Goal: Task Accomplishment & Management: Manage account settings

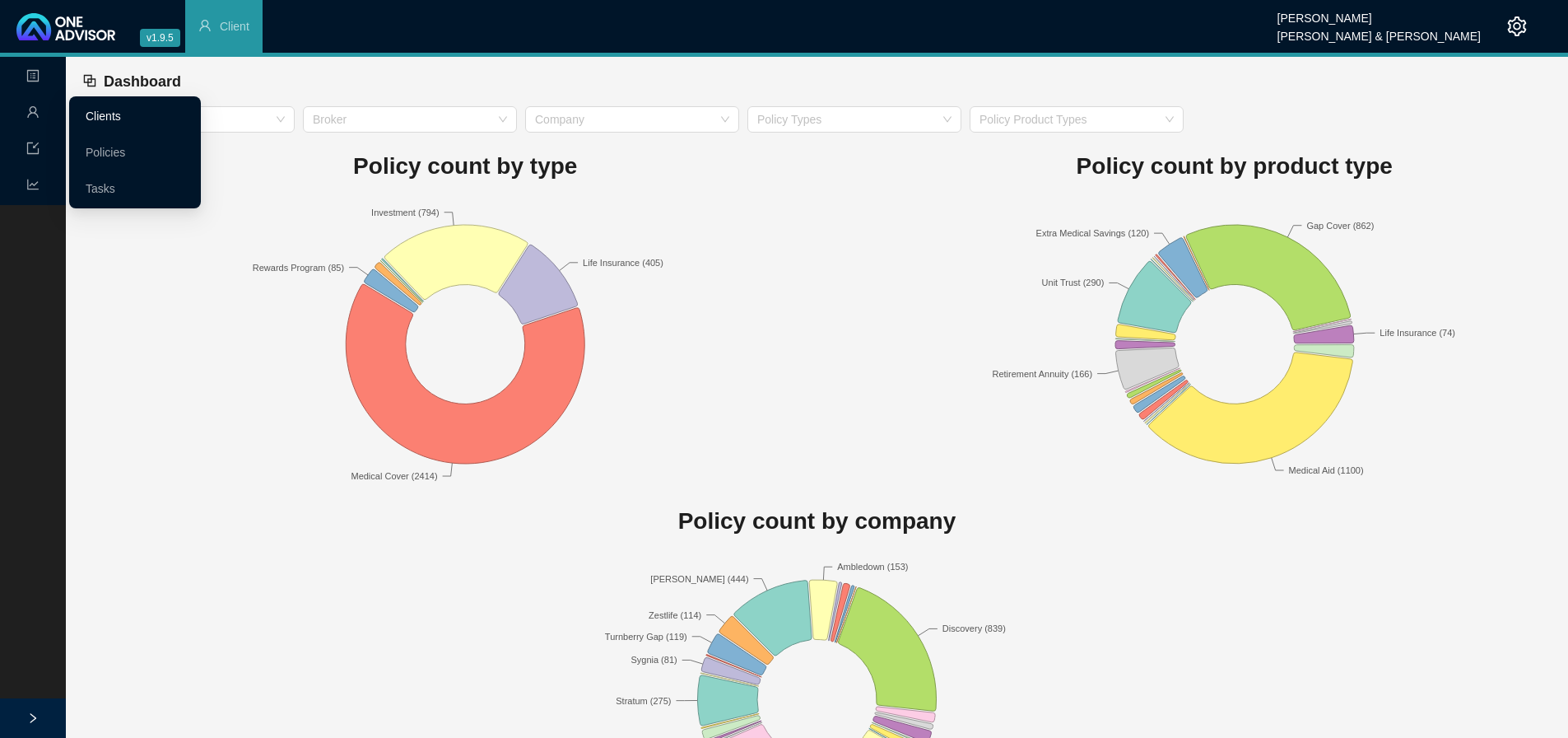
click at [113, 117] on link "Clients" at bounding box center [103, 116] width 35 height 13
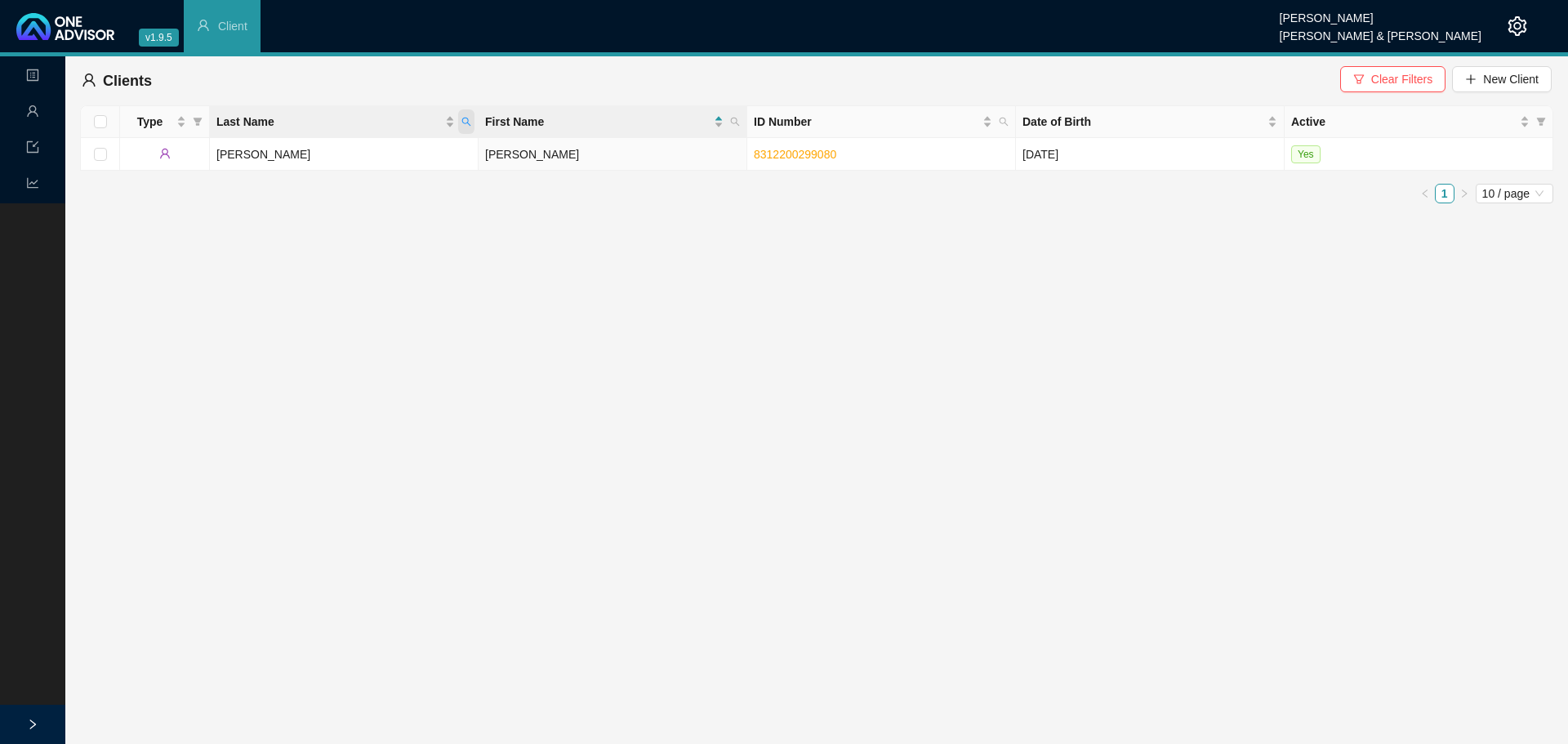
click at [466, 119] on icon "search" at bounding box center [466, 121] width 9 height 9
type input "WORTH"
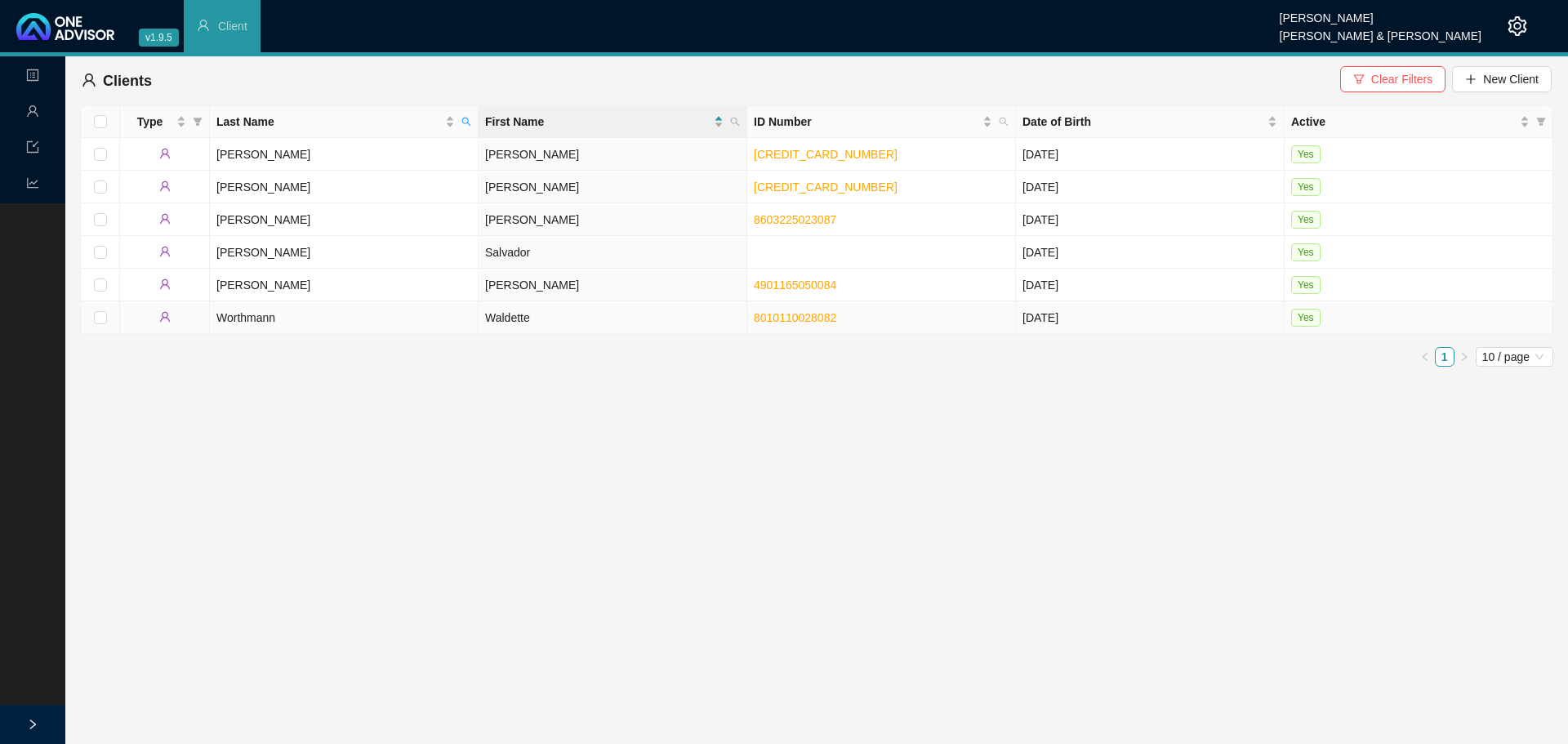
click at [288, 318] on td "Worthmann" at bounding box center [344, 317] width 268 height 33
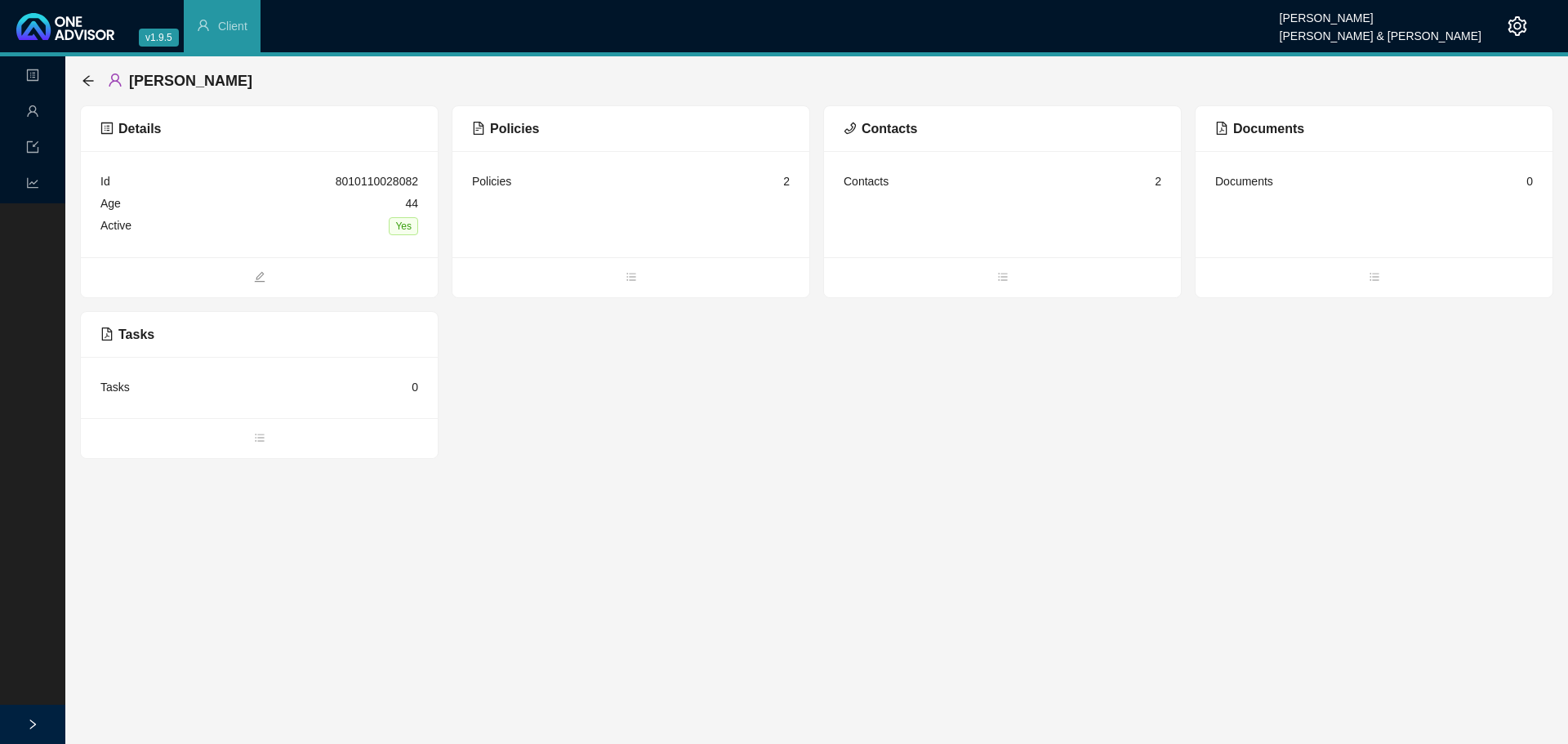
click at [545, 178] on div "Policies 2" at bounding box center [631, 181] width 318 height 22
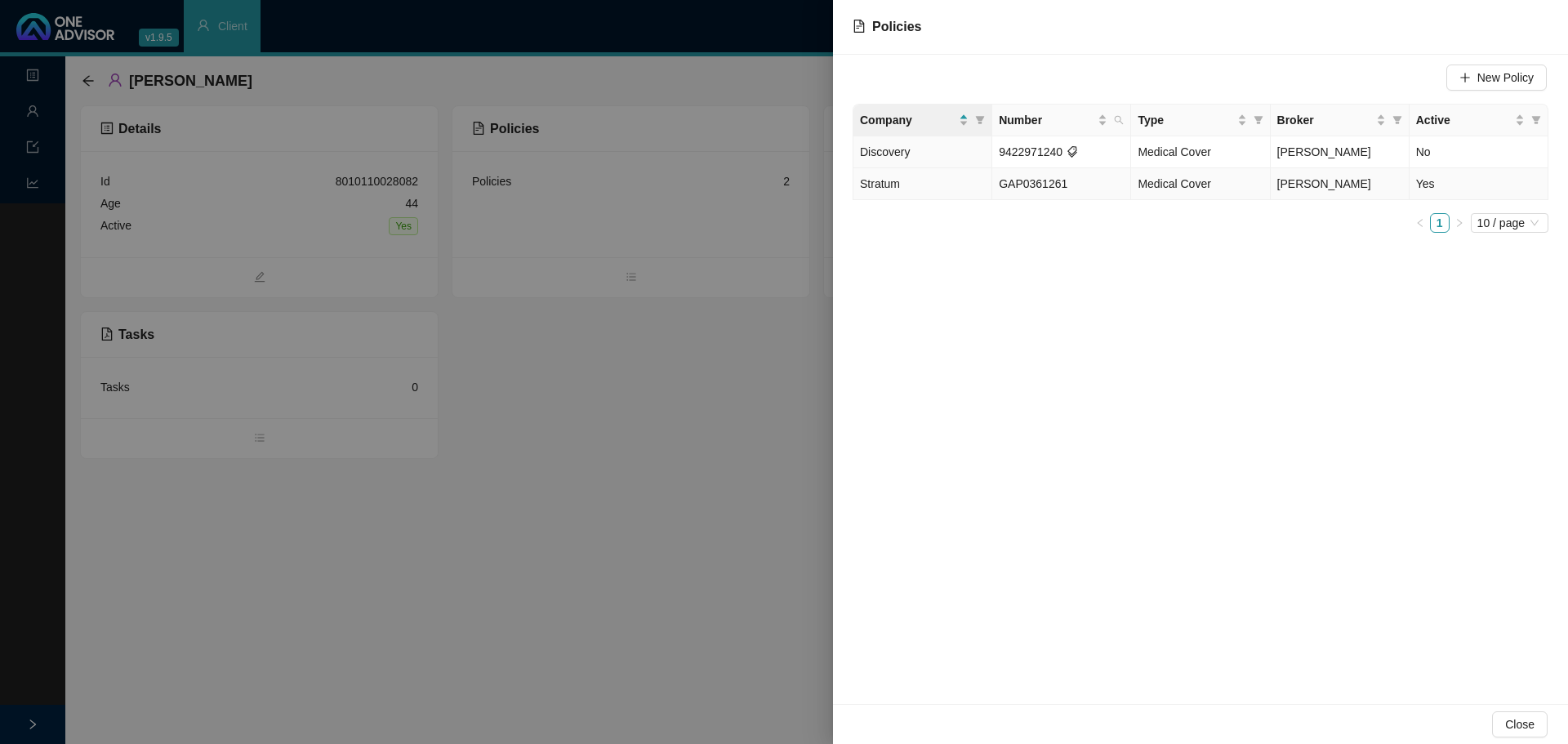
click at [1430, 186] on td "Yes" at bounding box center [1479, 184] width 139 height 32
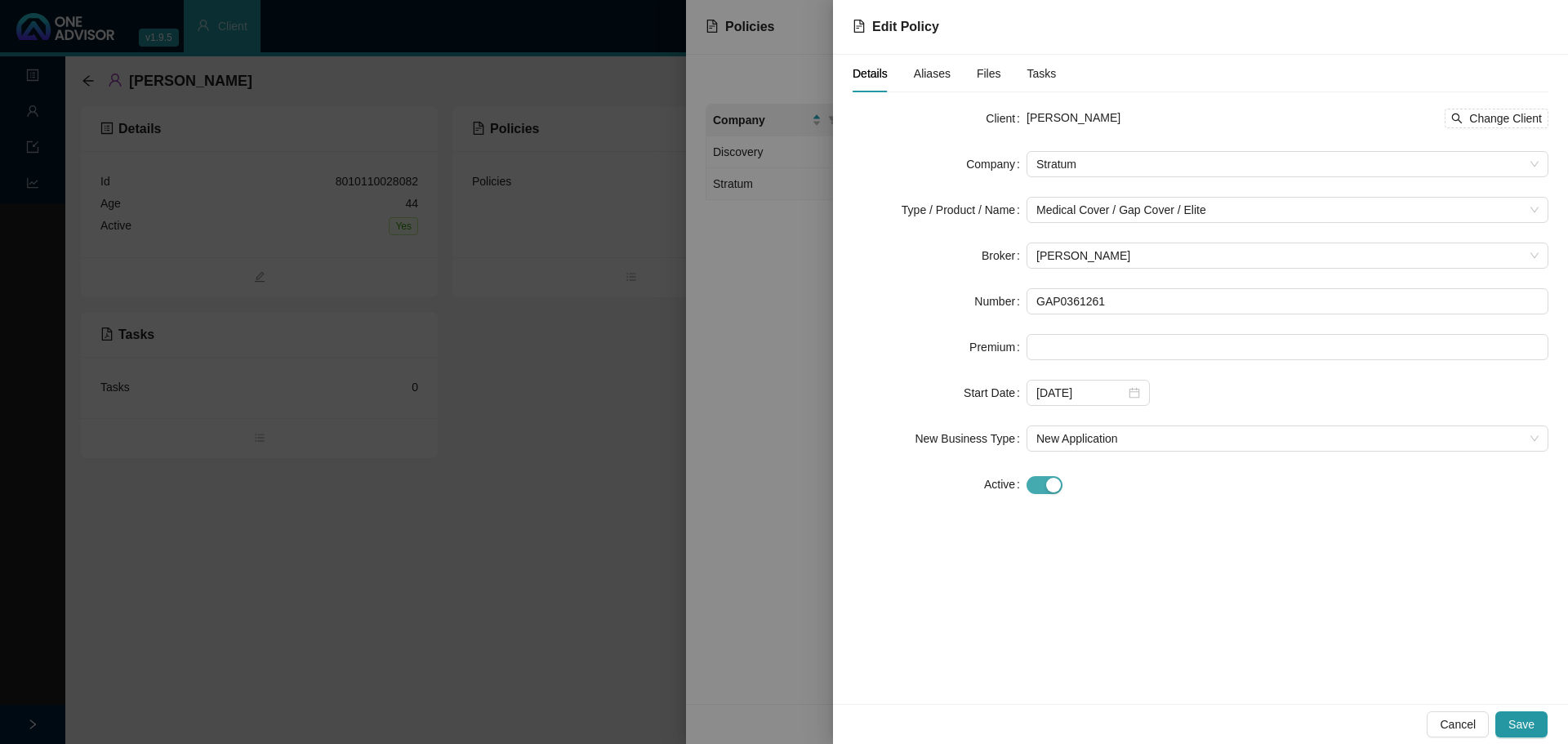
click at [1032, 483] on span "button" at bounding box center [1044, 484] width 36 height 18
click at [1137, 530] on div at bounding box center [1088, 529] width 104 height 18
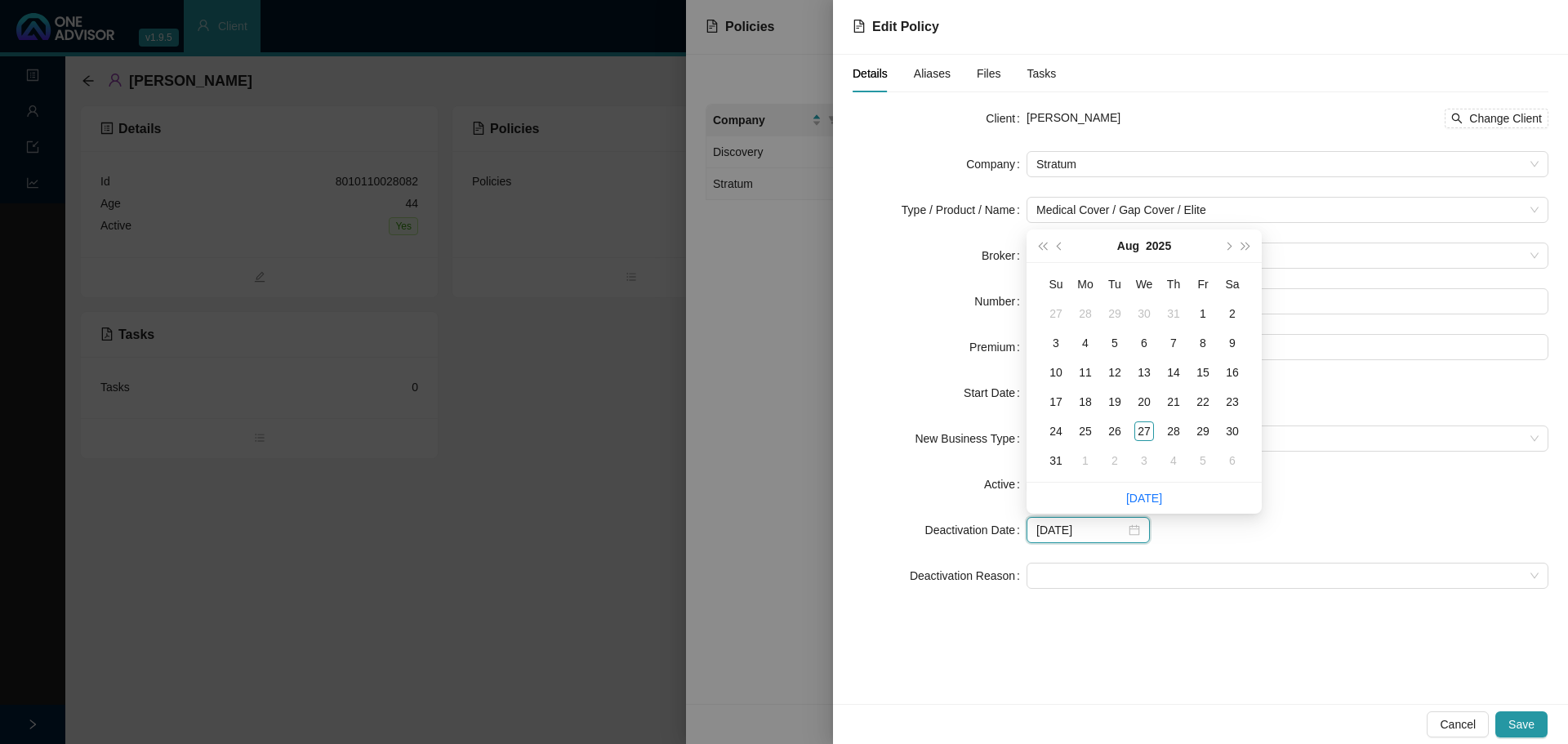
type input "2025-08-05"
click at [1060, 243] on span "prev-year" at bounding box center [1060, 246] width 8 height 8
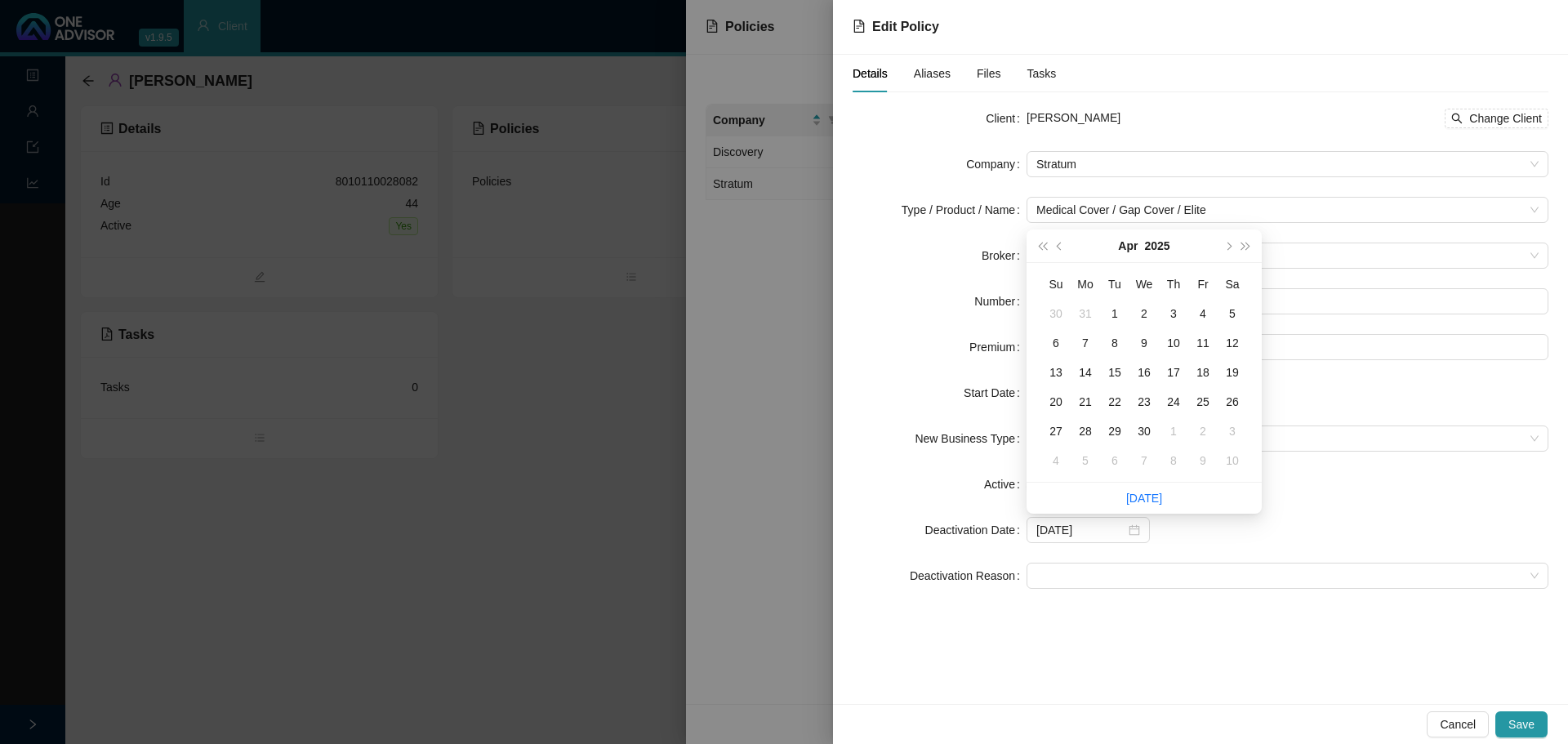
type input "2025-04-11"
type input "2025-04-30"
drag, startPoint x: 1145, startPoint y: 434, endPoint x: 1164, endPoint y: 441, distance: 20.2
click at [1147, 433] on div "30" at bounding box center [1144, 431] width 20 height 20
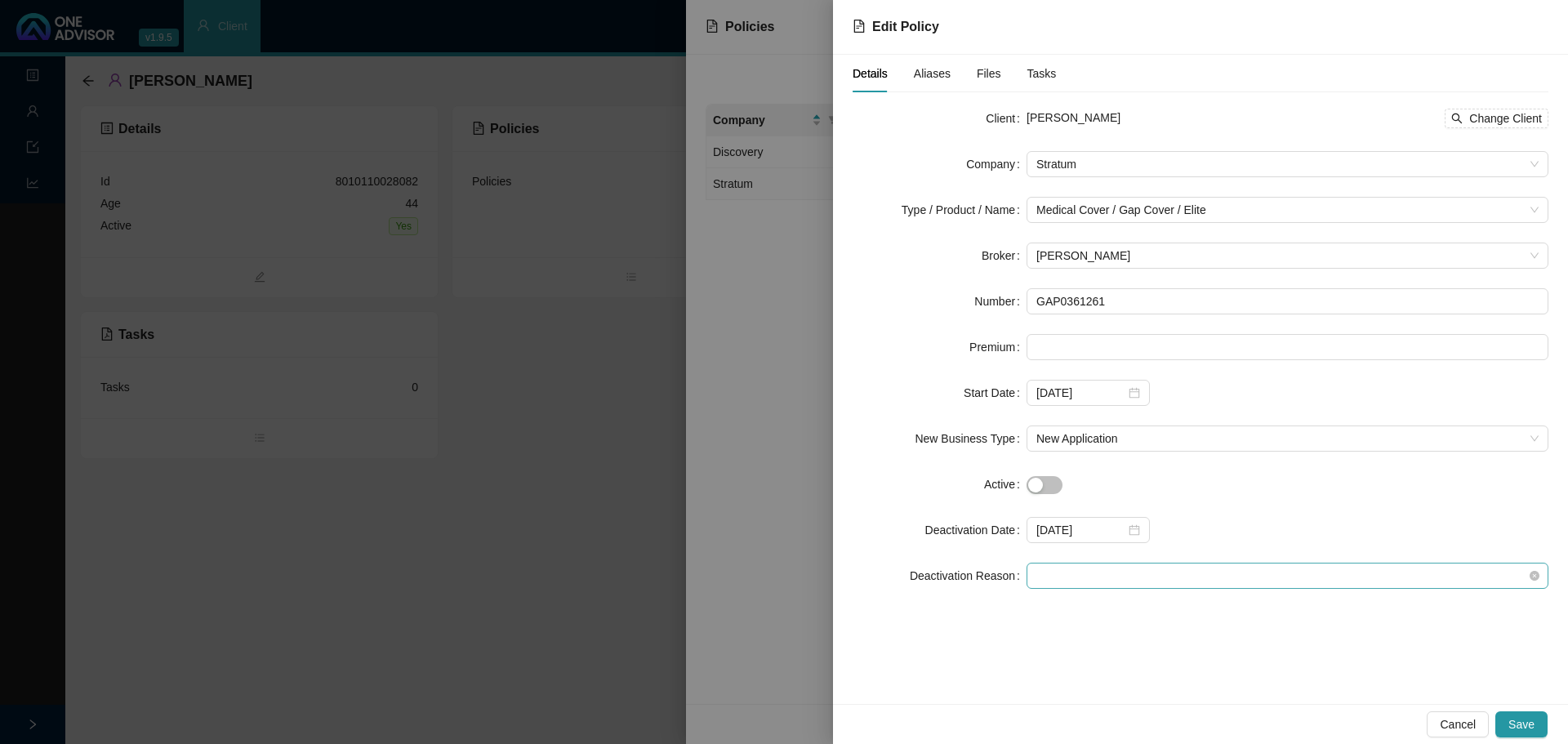
click at [1066, 576] on span at bounding box center [1286, 576] width 502 height 24
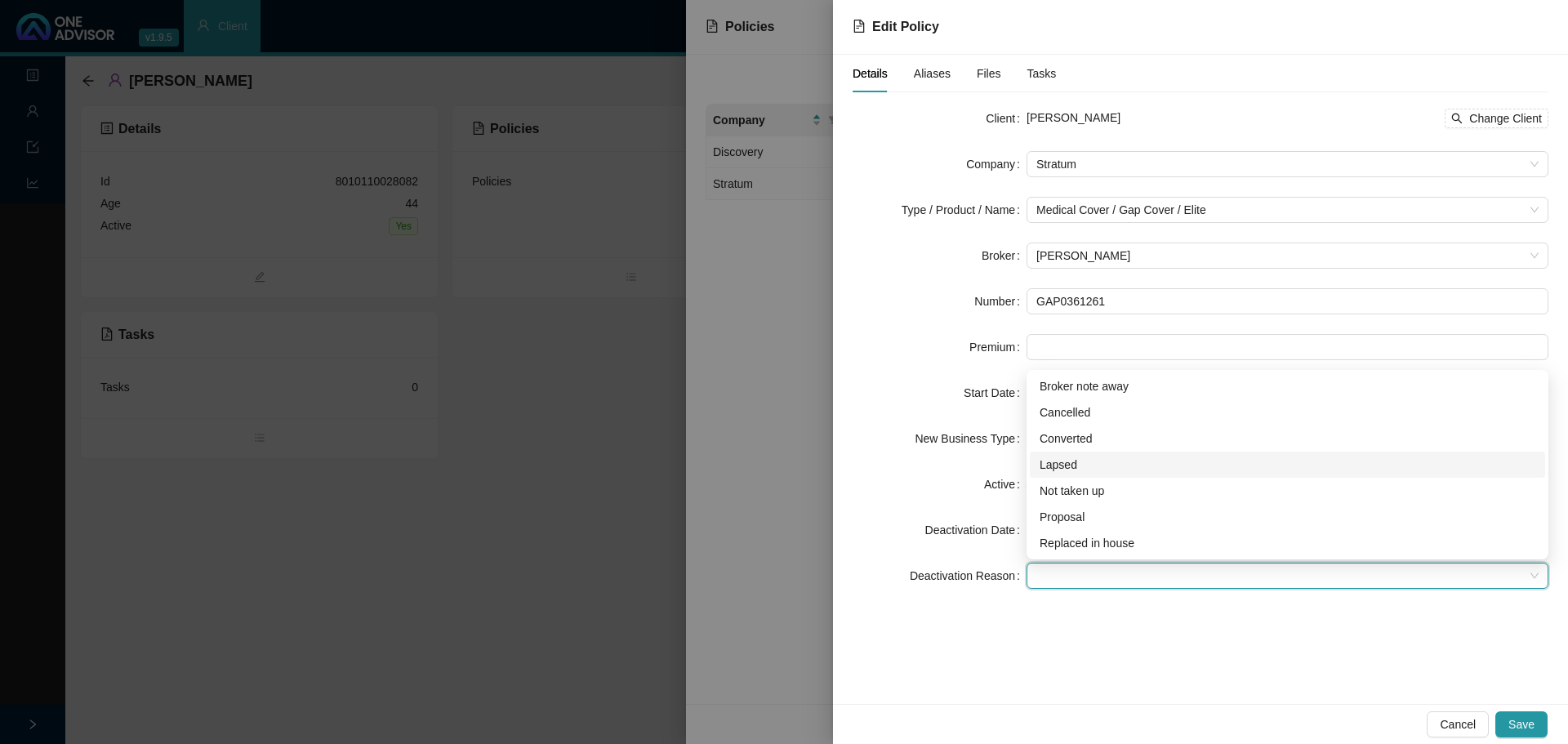
click at [1068, 457] on div "Lapsed" at bounding box center [1287, 464] width 495 height 18
click at [1531, 724] on span "Save" at bounding box center [1522, 723] width 26 height 18
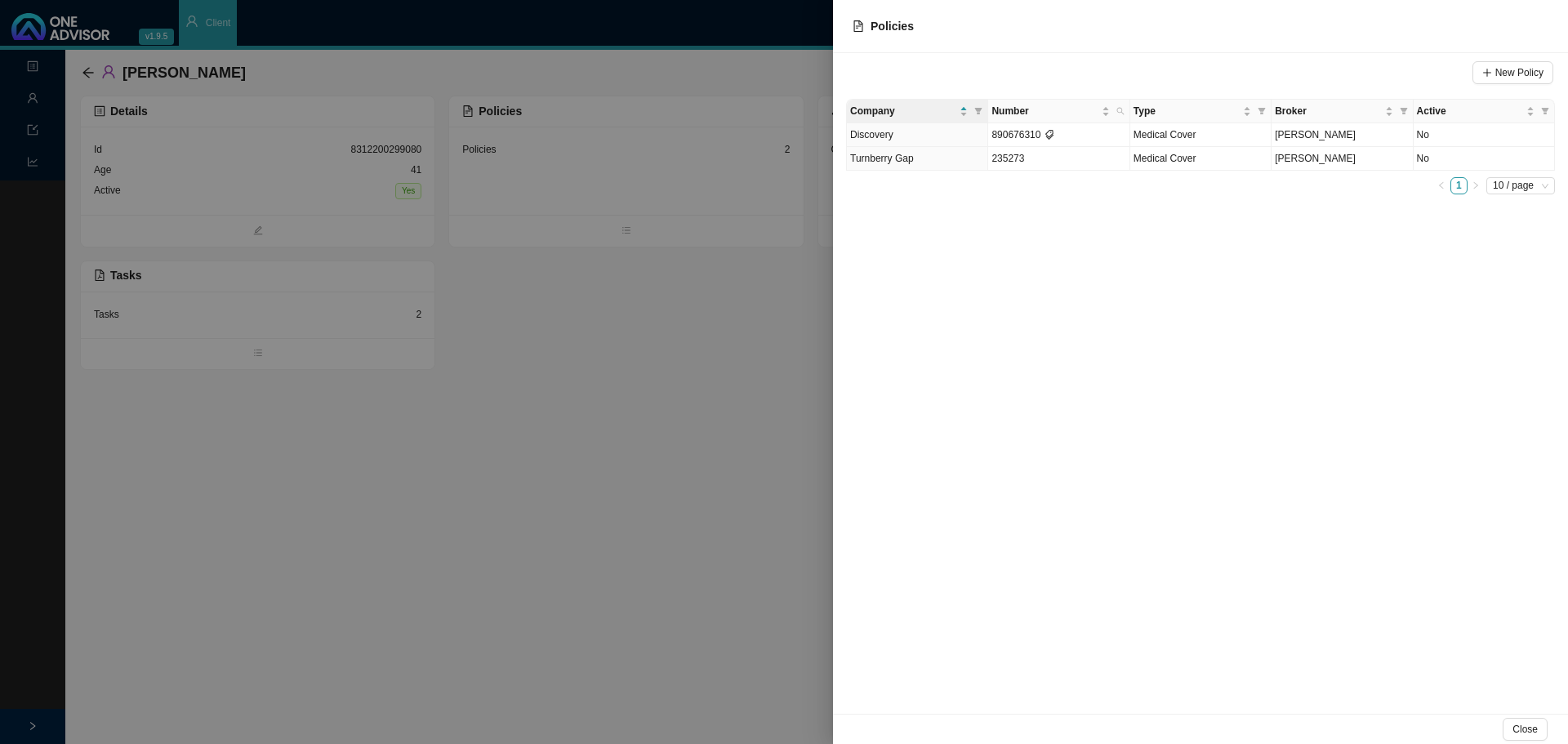
click at [1087, 239] on div "New Policy Company Number Type Broker Active Discovery 890676310 Medical Cover …" at bounding box center [1200, 384] width 735 height 660
click at [32, 98] on div at bounding box center [784, 372] width 1568 height 744
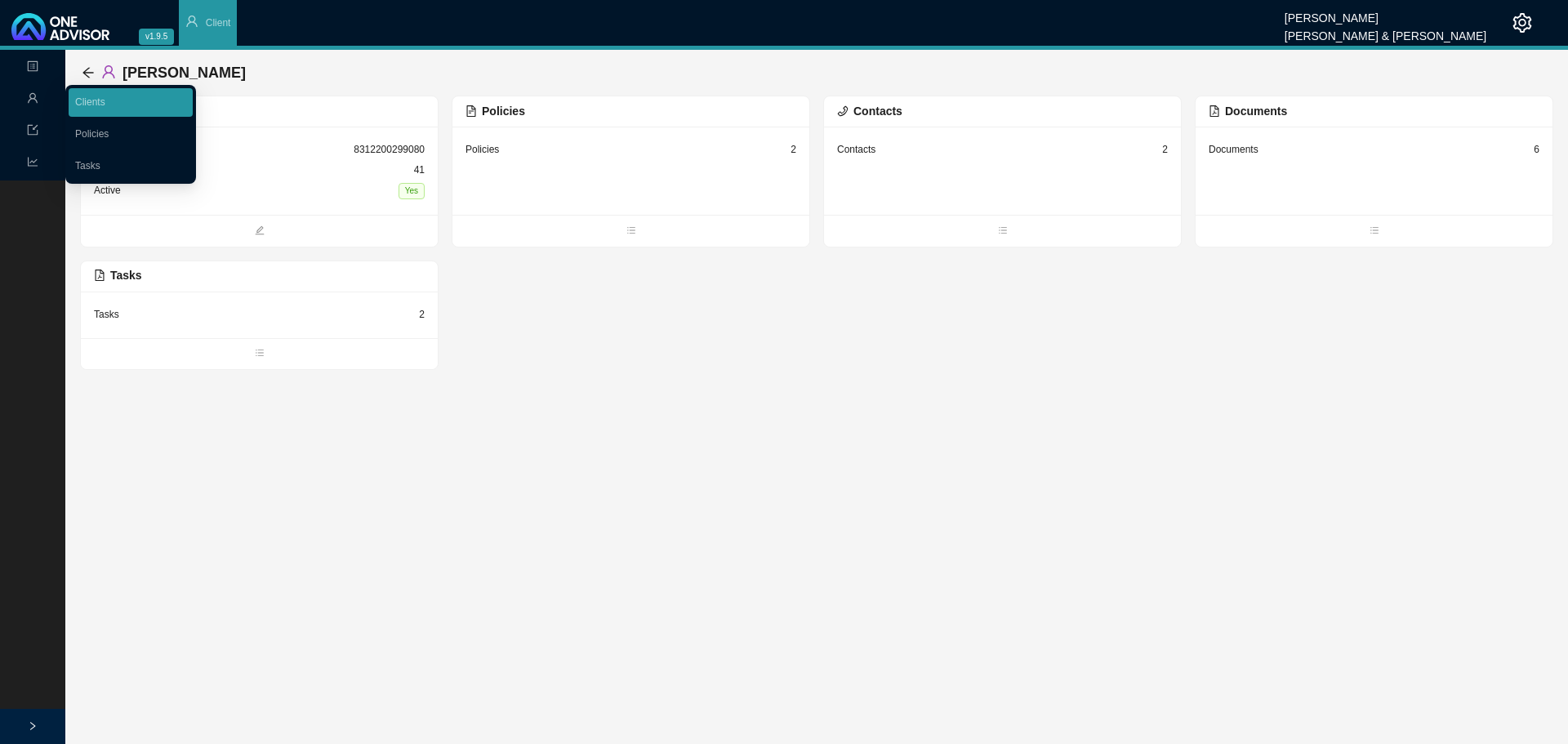
click at [33, 99] on icon "user" at bounding box center [33, 98] width 11 height 11
drag, startPoint x: 98, startPoint y: 101, endPoint x: 115, endPoint y: 101, distance: 17.0
click at [98, 101] on link "Clients" at bounding box center [90, 102] width 30 height 11
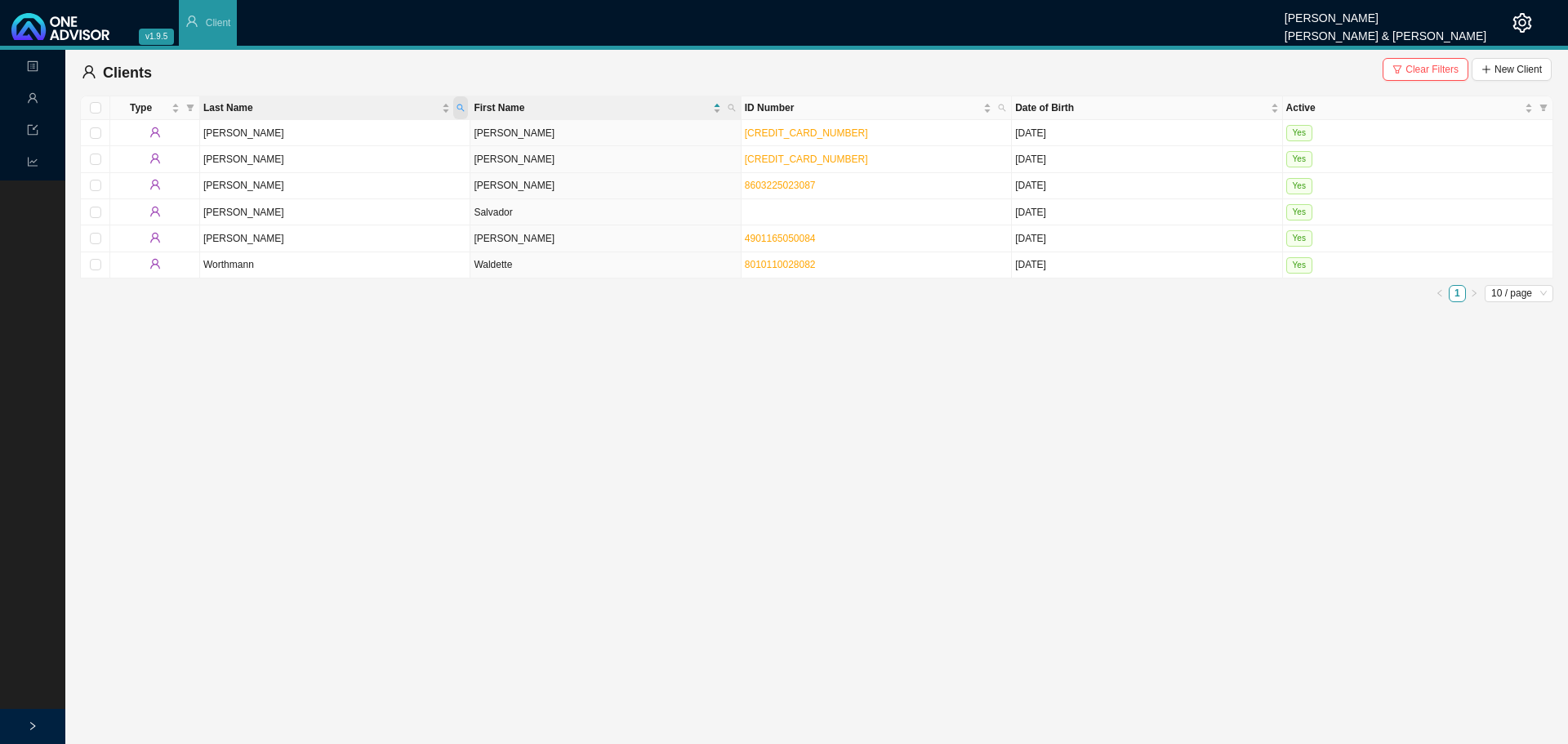
click at [460, 110] on icon "search" at bounding box center [461, 108] width 8 height 8
paste input "[EMAIL_ADDRESS][DOMAIN_NAME]"
click at [356, 161] on span "Search" at bounding box center [351, 167] width 31 height 16
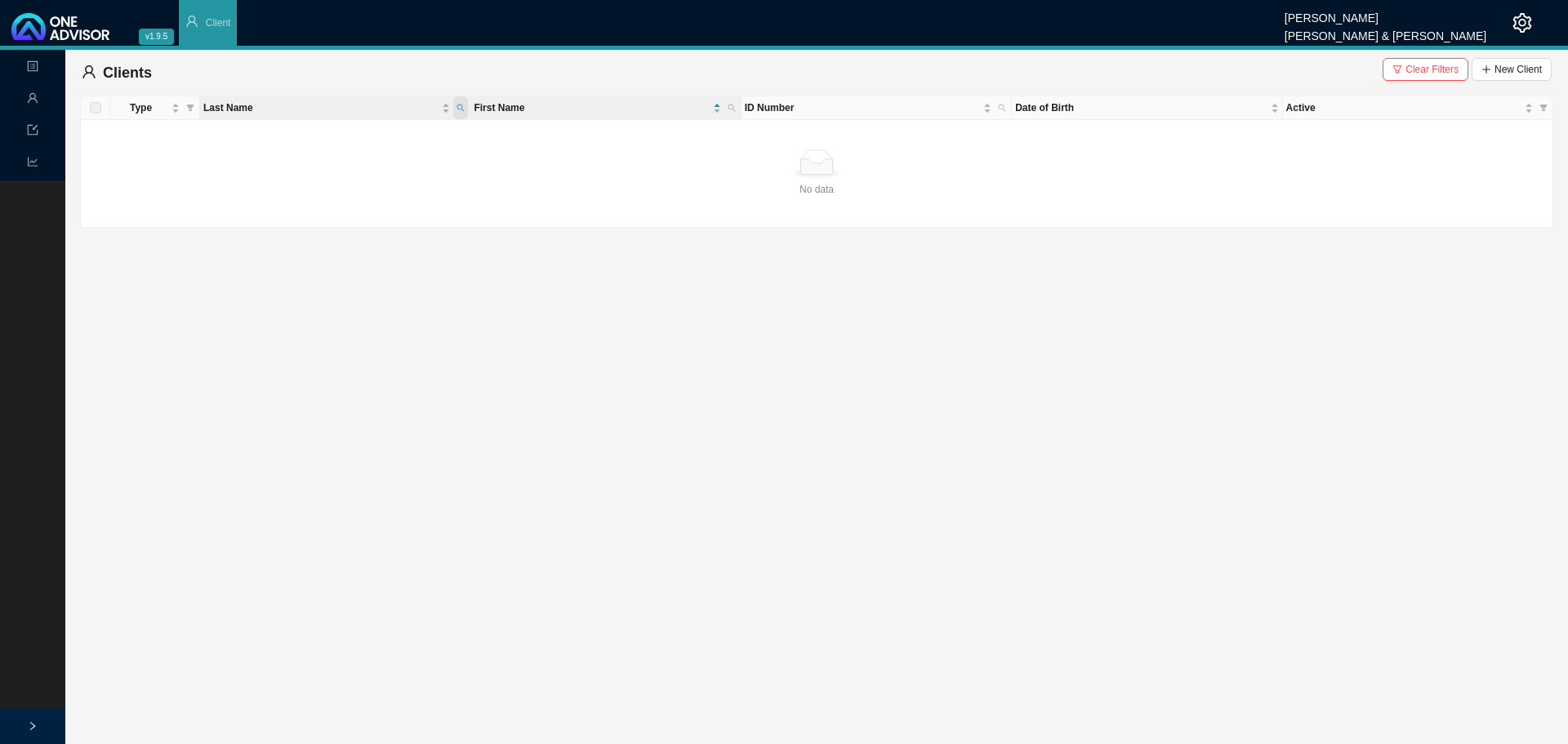
click at [457, 101] on span "Last Name" at bounding box center [461, 108] width 15 height 23
drag, startPoint x: 438, startPoint y: 144, endPoint x: 353, endPoint y: 142, distance: 85.0
click at [351, 142] on input "[EMAIL_ADDRESS][DOMAIN_NAME]" at bounding box center [385, 141] width 154 height 23
type input "[PERSON_NAME]"
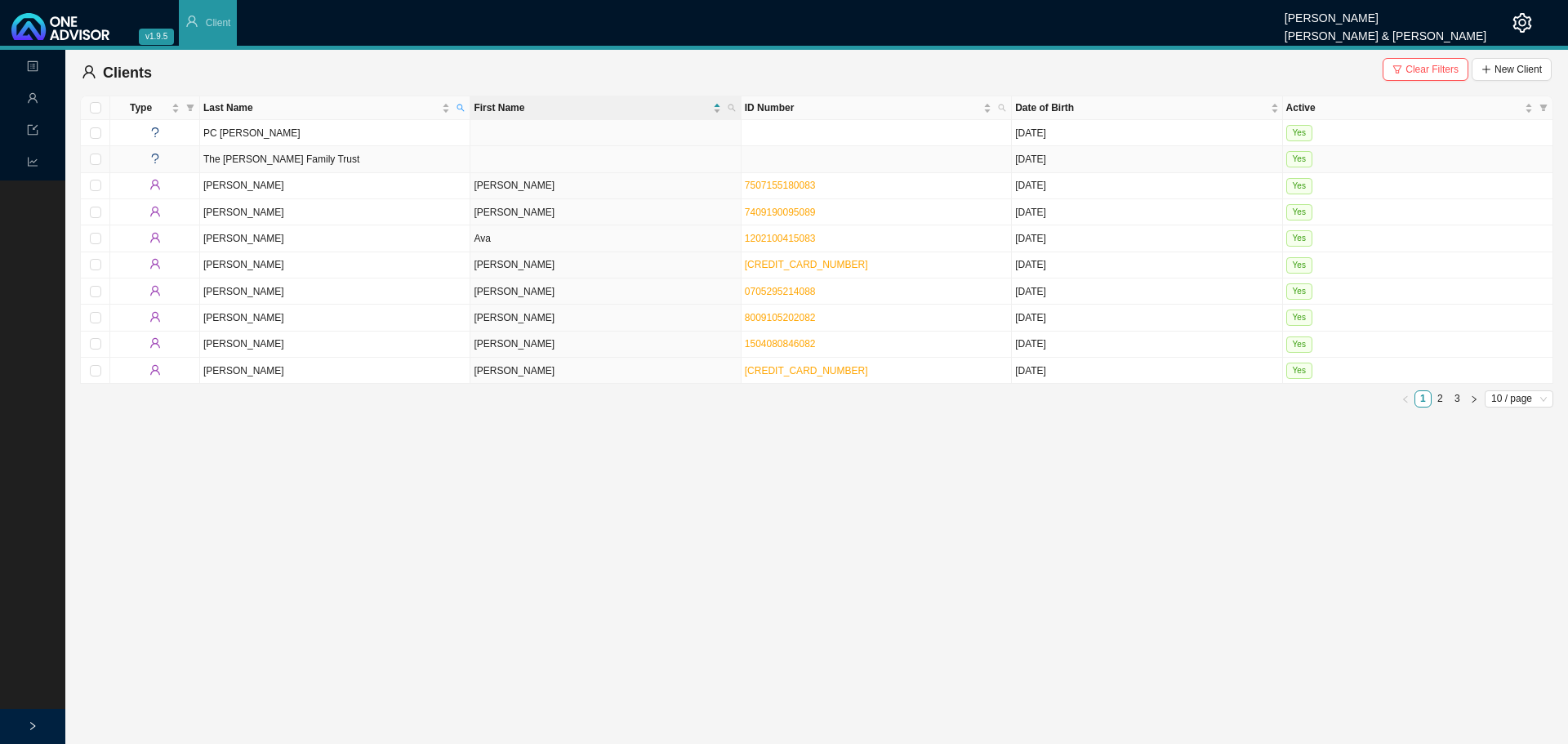
click at [266, 158] on td "The [PERSON_NAME] Family Trust" at bounding box center [335, 159] width 270 height 26
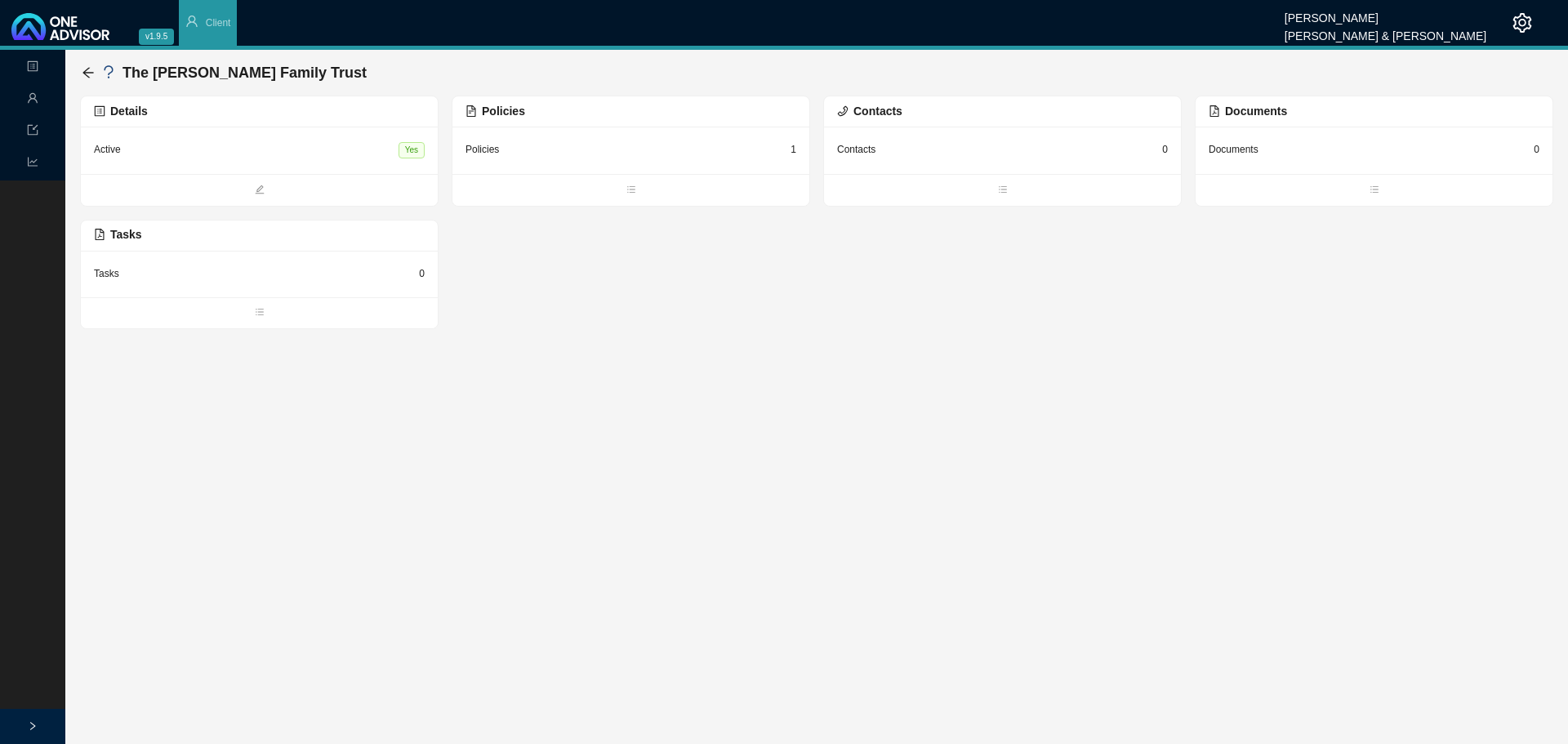
click at [515, 152] on div "Policies 1" at bounding box center [631, 150] width 330 height 21
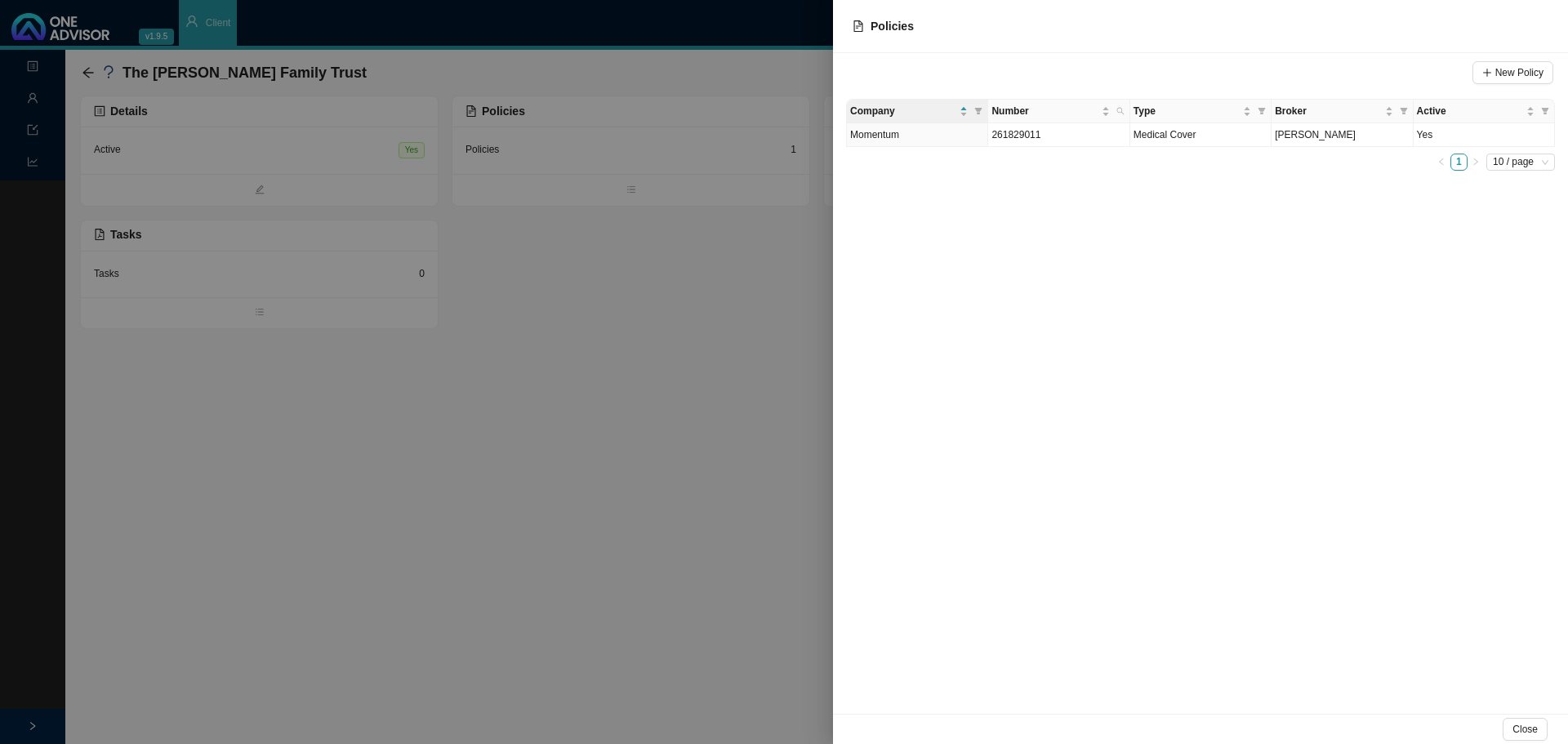
click at [451, 424] on div at bounding box center [784, 372] width 1568 height 744
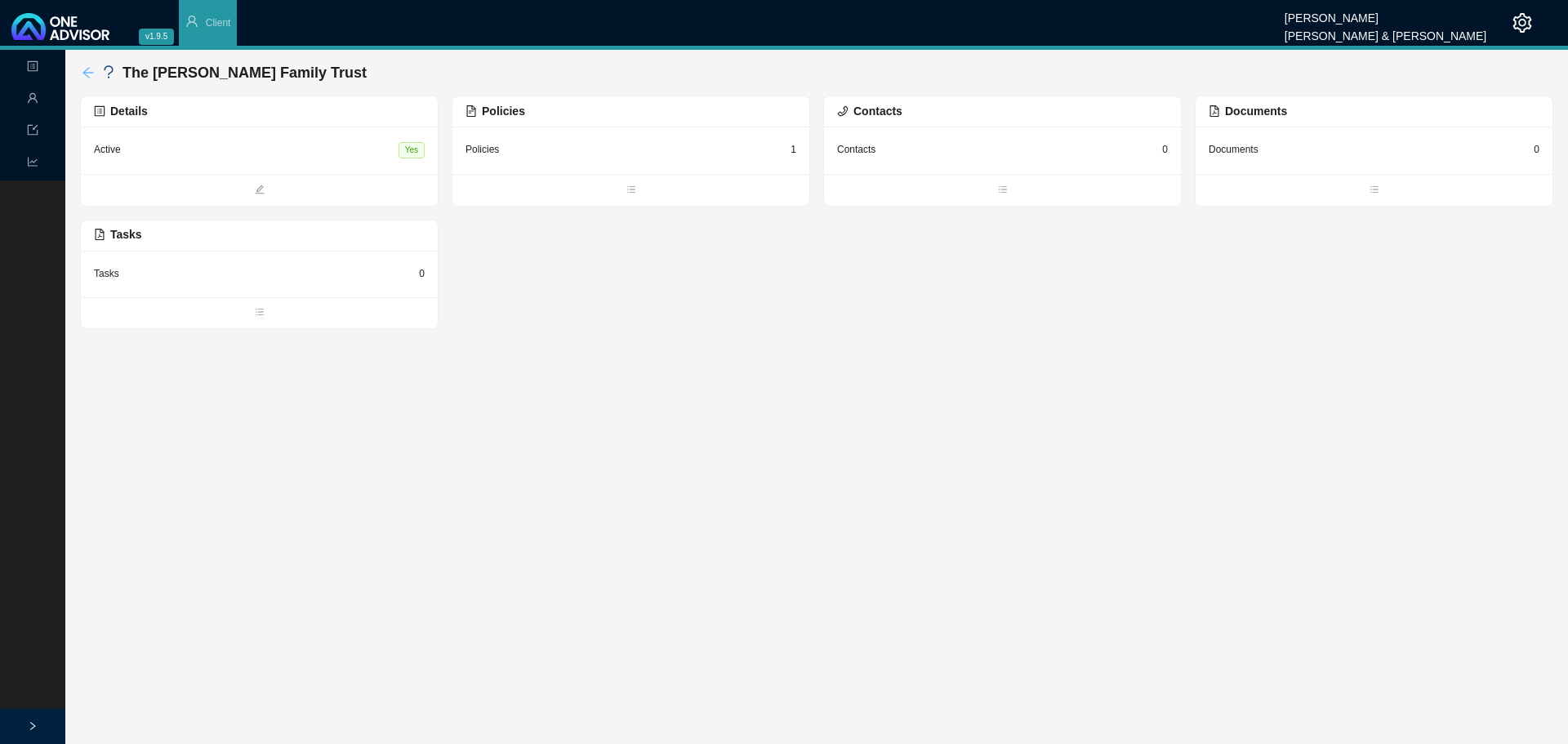
click at [84, 67] on icon "arrow-left" at bounding box center [88, 72] width 13 height 13
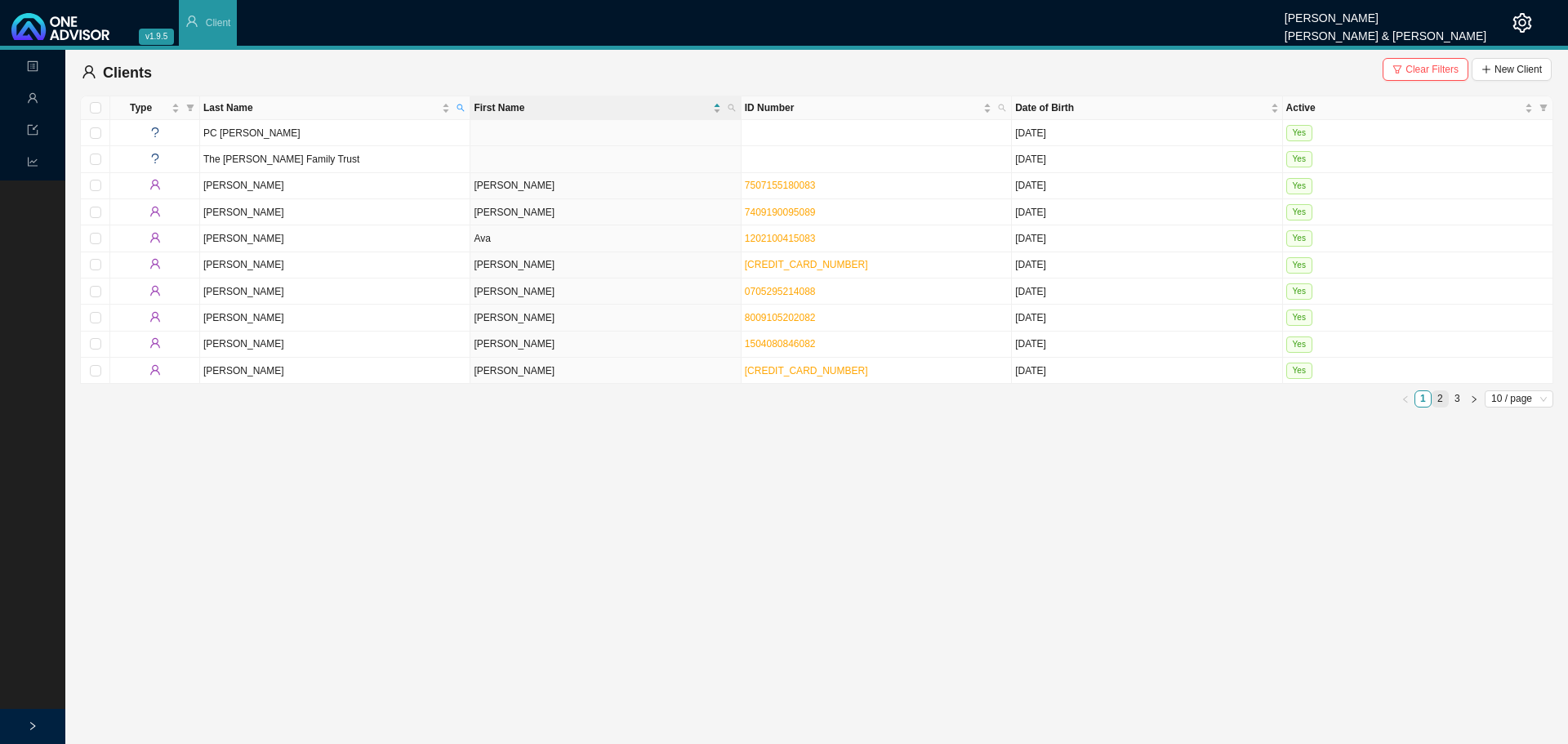
click at [1437, 401] on link "2" at bounding box center [1440, 399] width 16 height 16
click at [219, 242] on td "[PERSON_NAME]" at bounding box center [335, 238] width 270 height 26
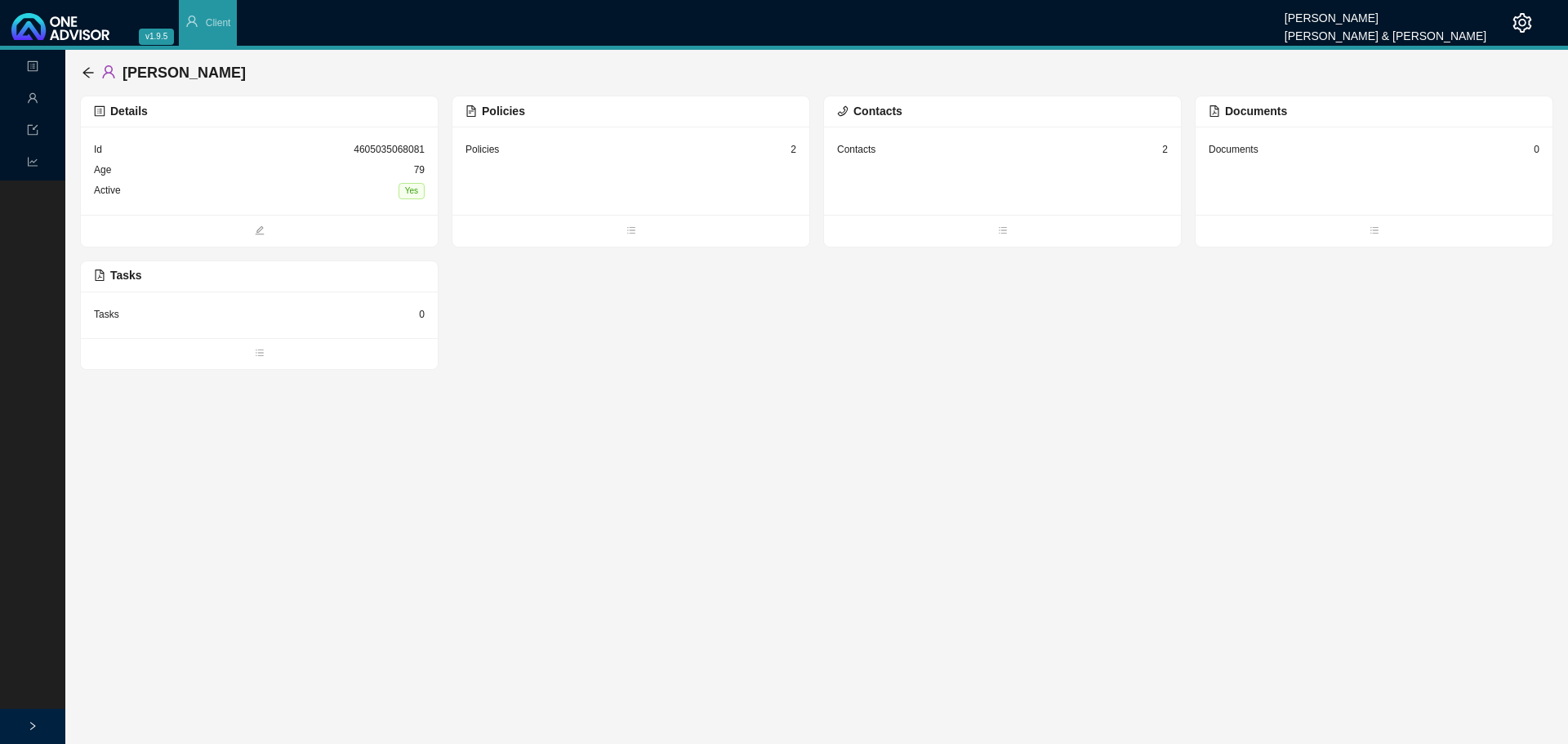
click at [883, 144] on div "Contacts 2" at bounding box center [1002, 150] width 330 height 21
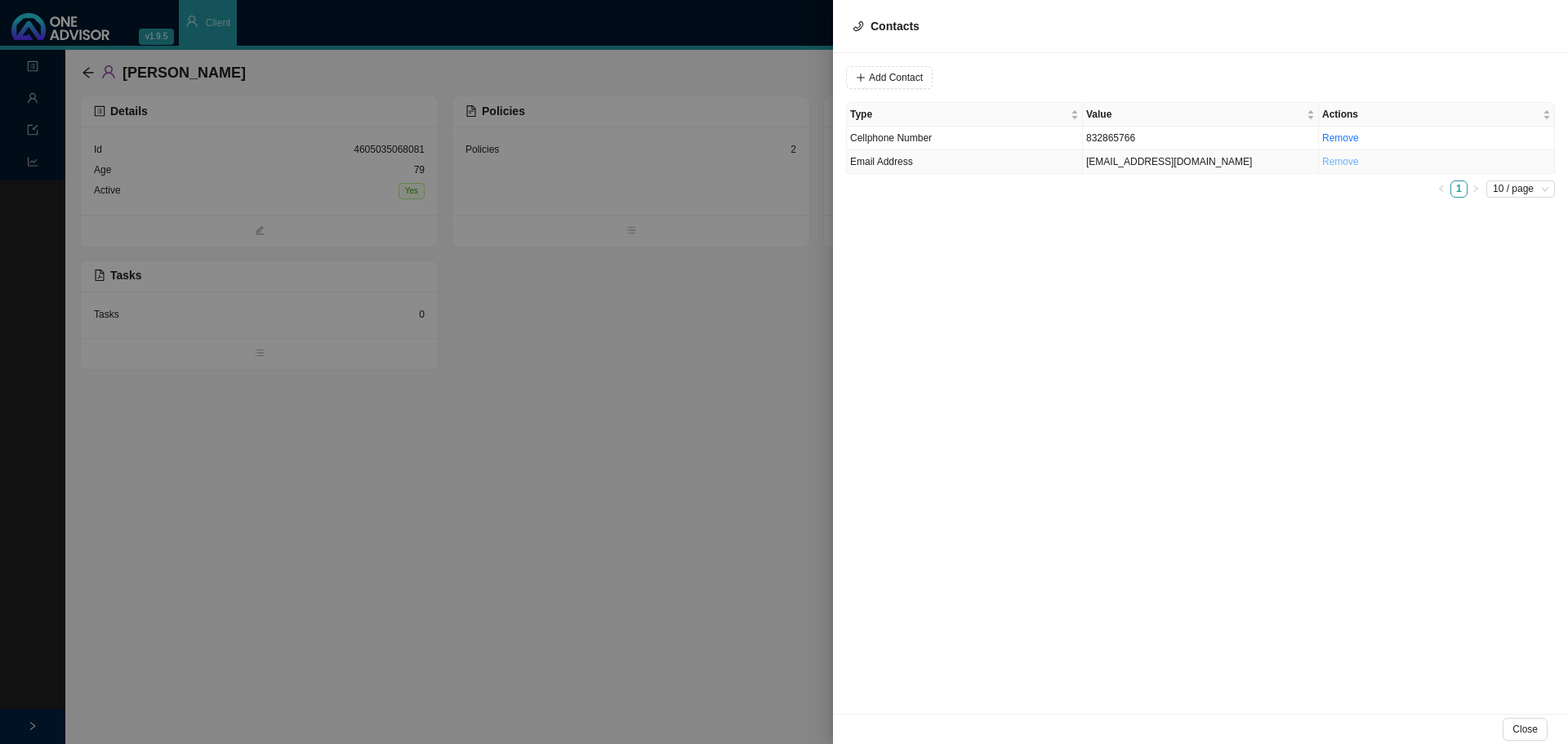
click at [1343, 160] on link "Remove" at bounding box center [1340, 161] width 37 height 11
drag, startPoint x: 1284, startPoint y: 207, endPoint x: 1251, endPoint y: 198, distance: 34.2
click at [1284, 208] on div "Add Contact Type Value Actions Cellphone Number 832865766 Remove Email Address …" at bounding box center [1200, 384] width 735 height 660
drag, startPoint x: 931, startPoint y: 166, endPoint x: 951, endPoint y: 164, distance: 20.1
click at [930, 165] on td "Email Address" at bounding box center [966, 161] width 236 height 23
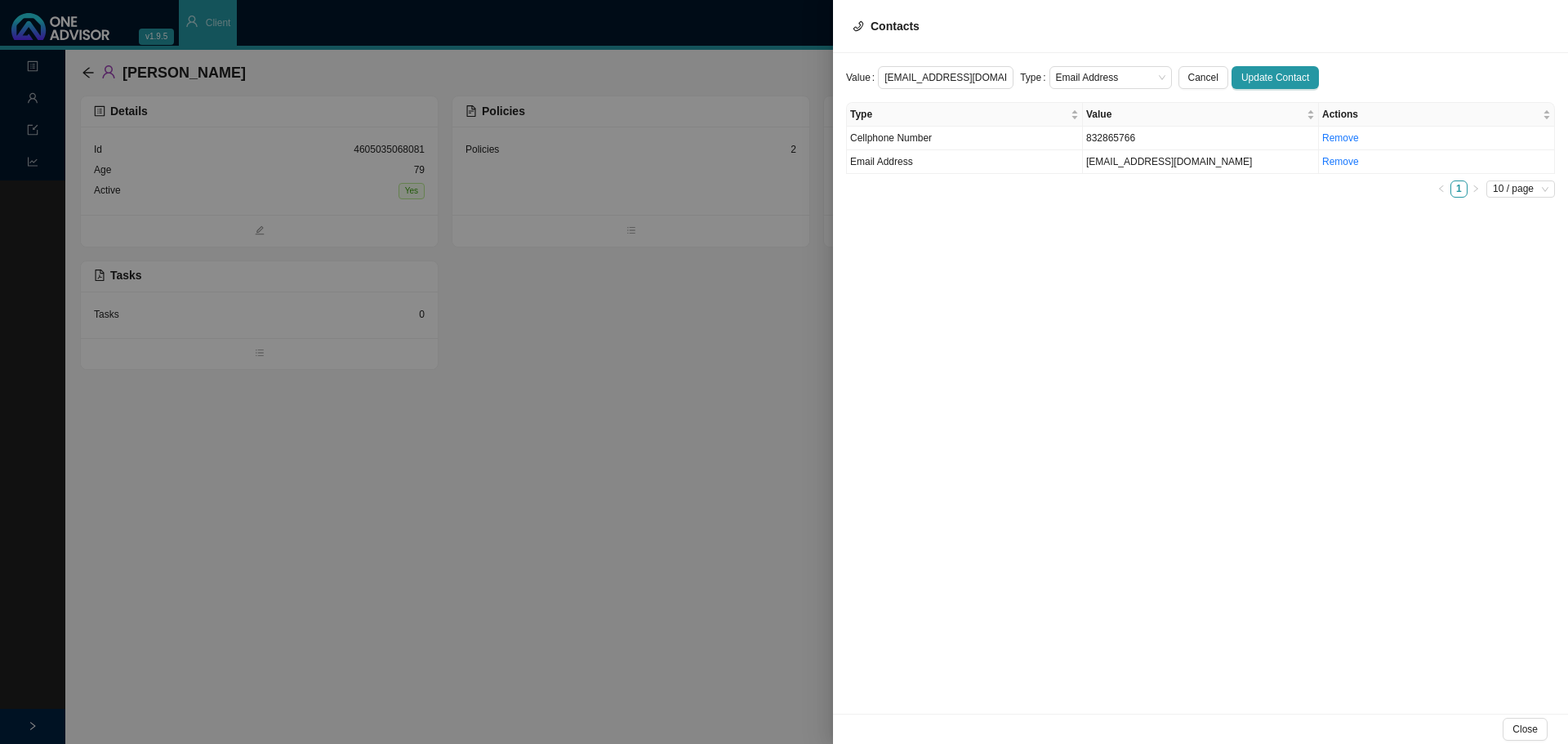
drag, startPoint x: 992, startPoint y: 75, endPoint x: 770, endPoint y: 65, distance: 222.2
click at [770, 65] on div "Contacts Value [EMAIL_ADDRESS][DOMAIN_NAME] Type Email Address Cancel Update Co…" at bounding box center [784, 372] width 1568 height 744
click at [1096, 75] on span "Email Address" at bounding box center [1110, 77] width 110 height 22
type input "[EMAIL_ADDRESS][DOMAIN_NAME]"
click at [1097, 130] on div "Email Address" at bounding box center [1103, 129] width 97 height 16
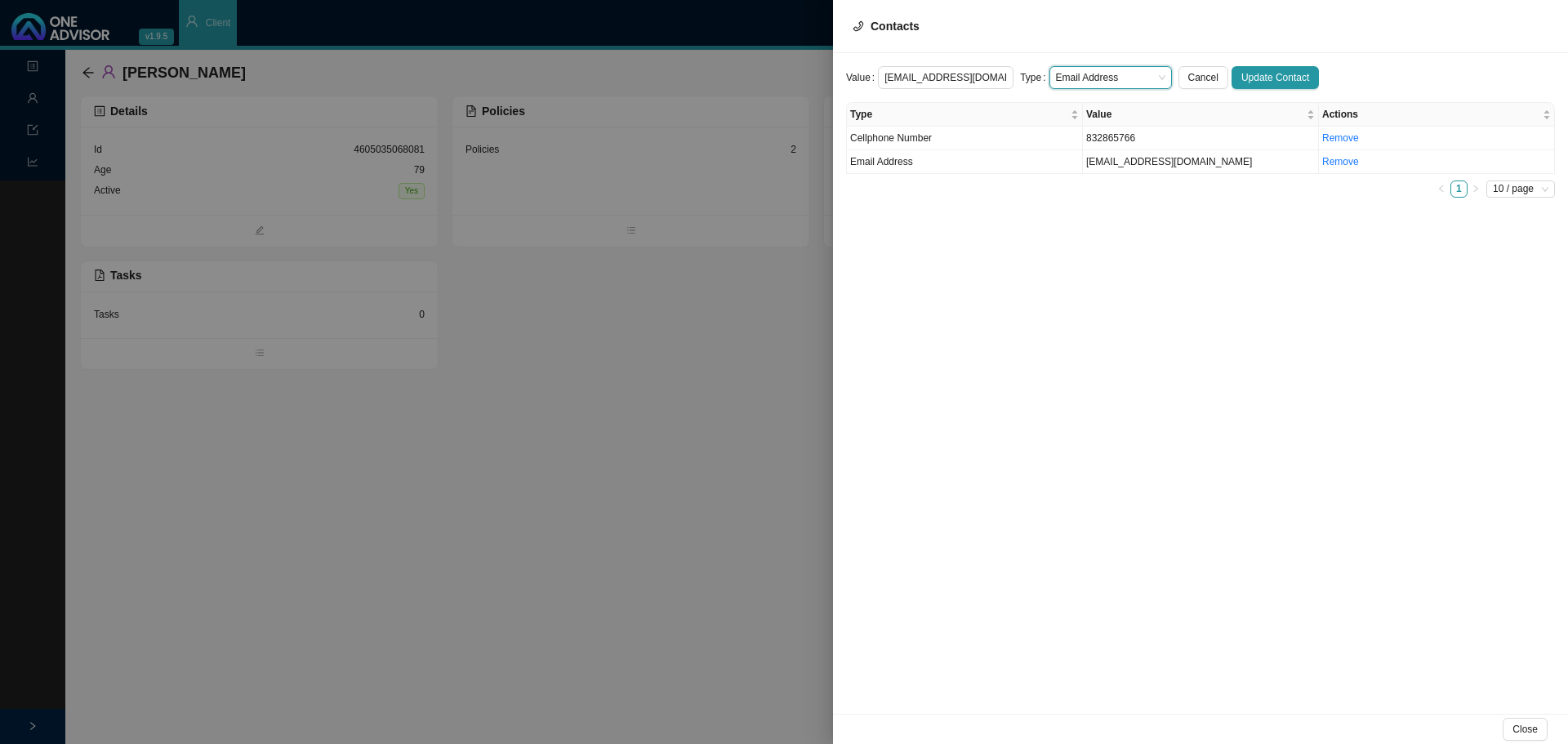
click at [1080, 327] on div "Value [EMAIL_ADDRESS][DOMAIN_NAME] Type Email Address Email Address Cancel Upda…" at bounding box center [1200, 384] width 735 height 660
click at [1267, 76] on span "Update Contact" at bounding box center [1275, 77] width 68 height 16
click at [77, 69] on div at bounding box center [784, 372] width 1568 height 744
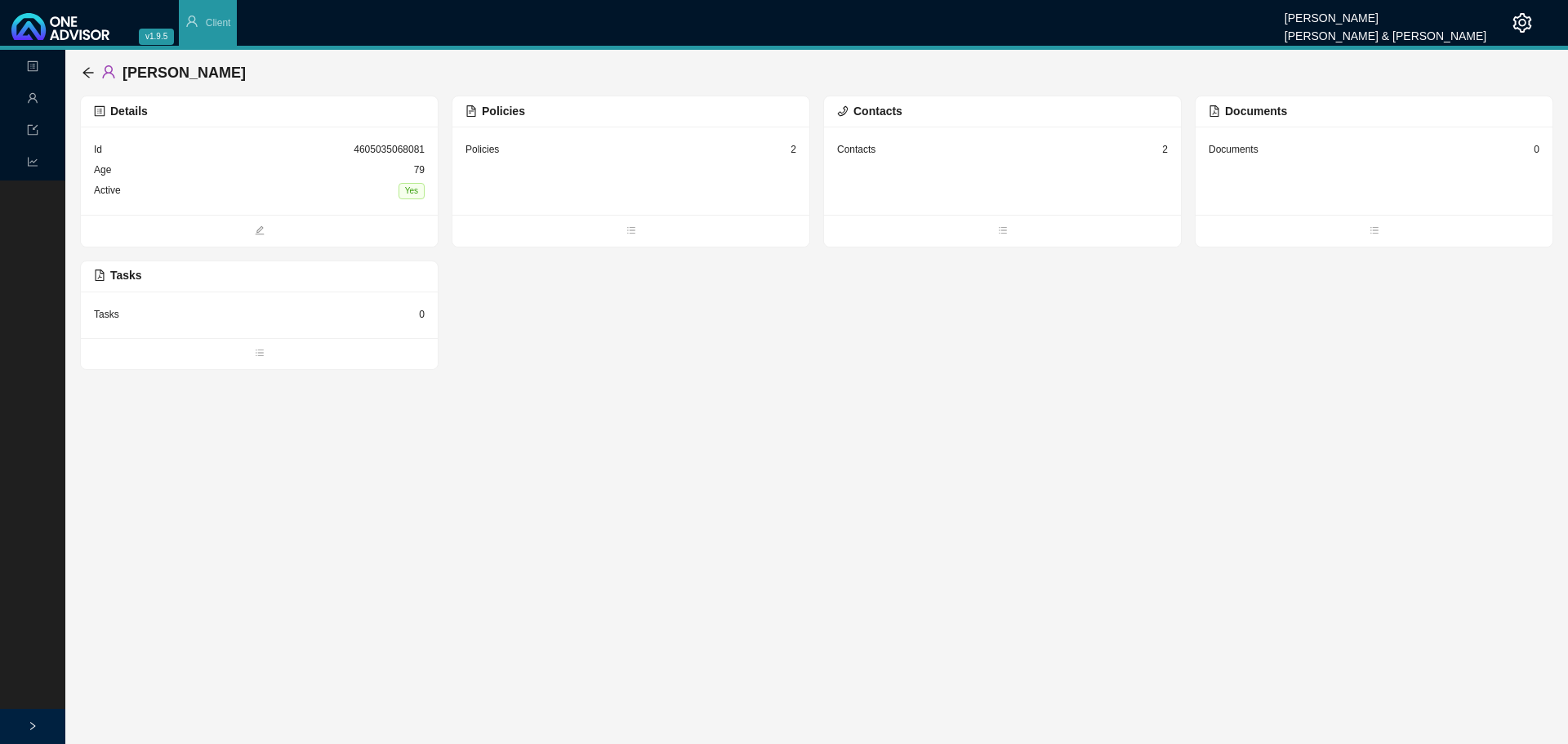
click at [893, 148] on div "Contacts 2" at bounding box center [1002, 150] width 330 height 21
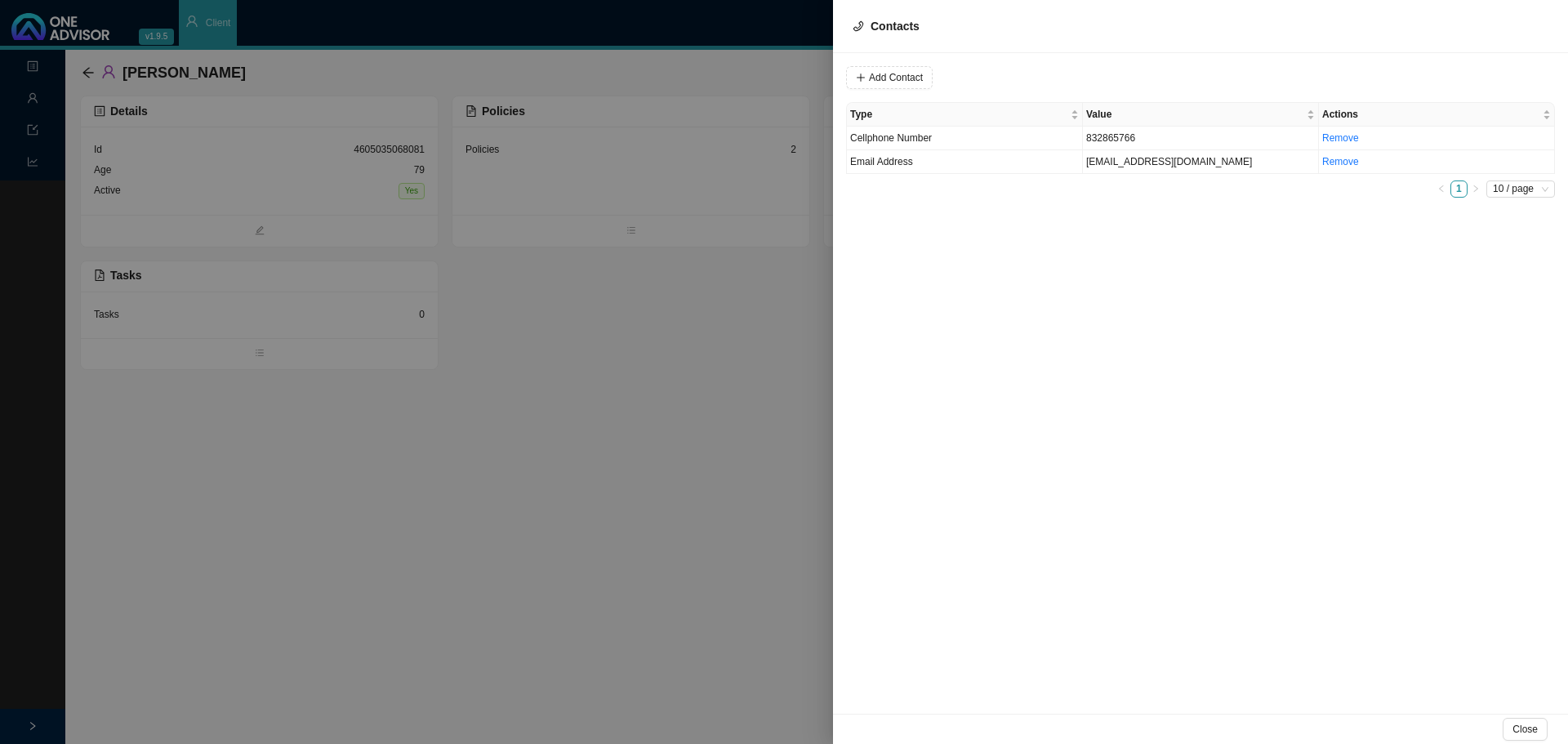
click at [84, 72] on div at bounding box center [784, 372] width 1568 height 744
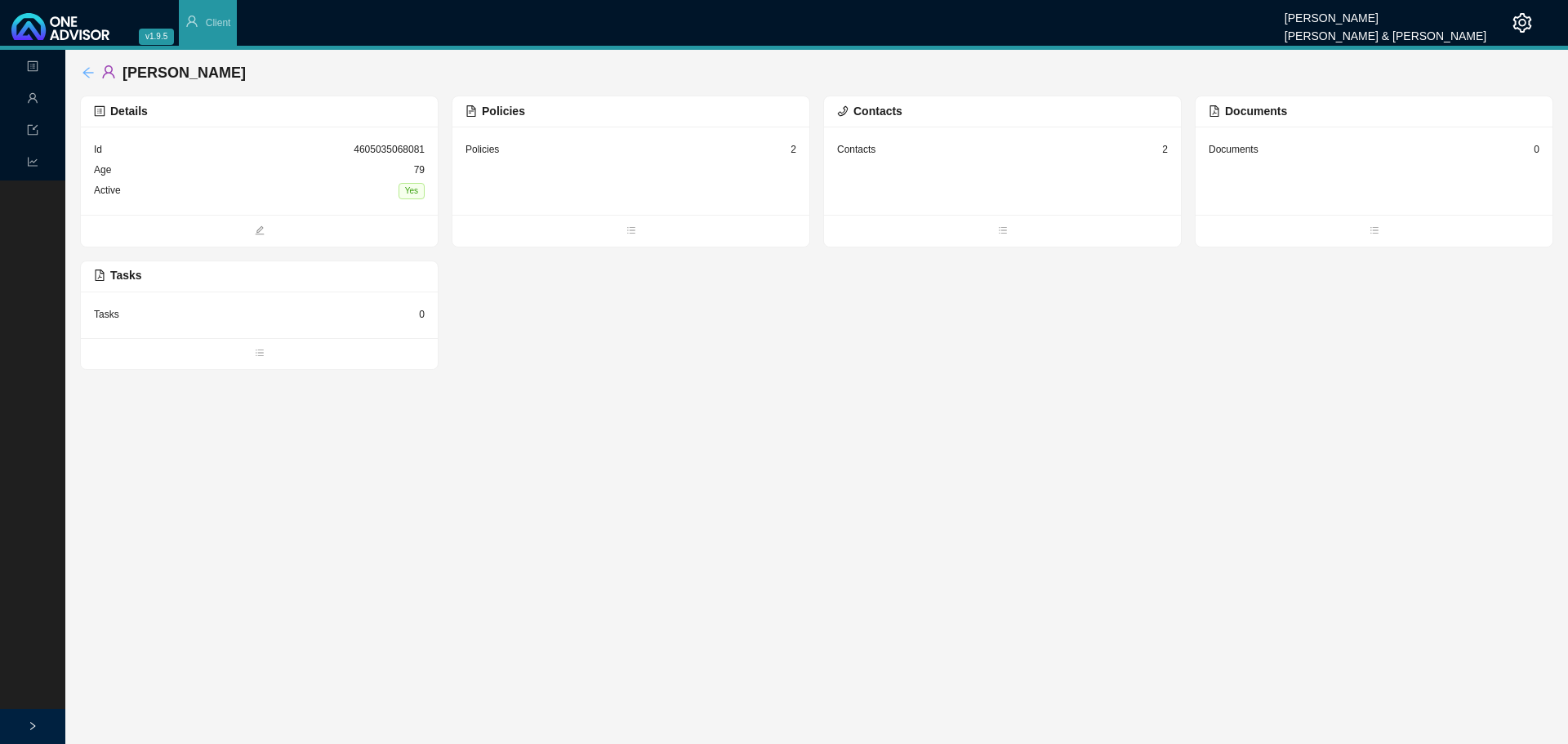
click at [85, 70] on icon "arrow-left" at bounding box center [88, 72] width 13 height 13
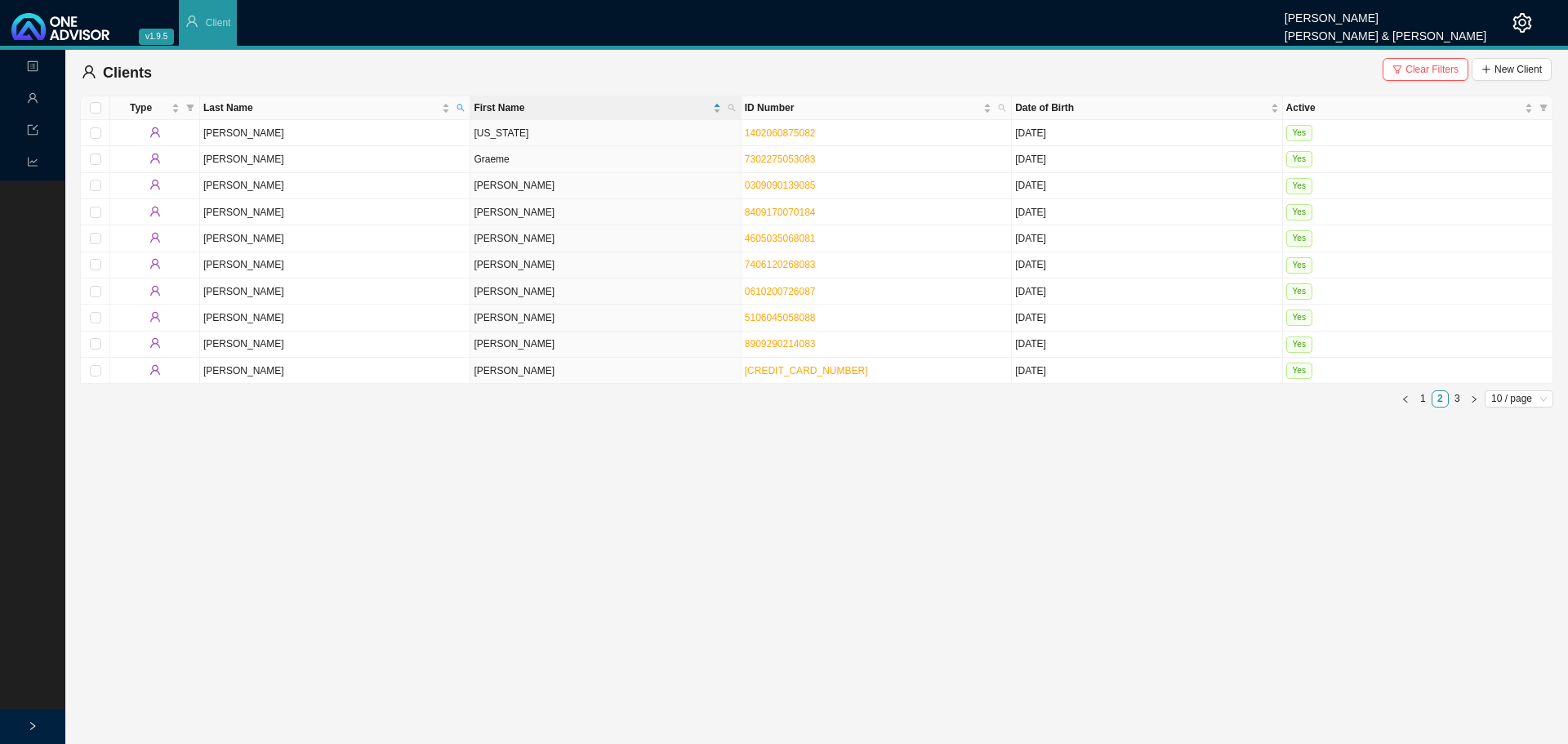
click at [463, 110] on icon "search" at bounding box center [461, 108] width 8 height 8
type input "BHENGU"
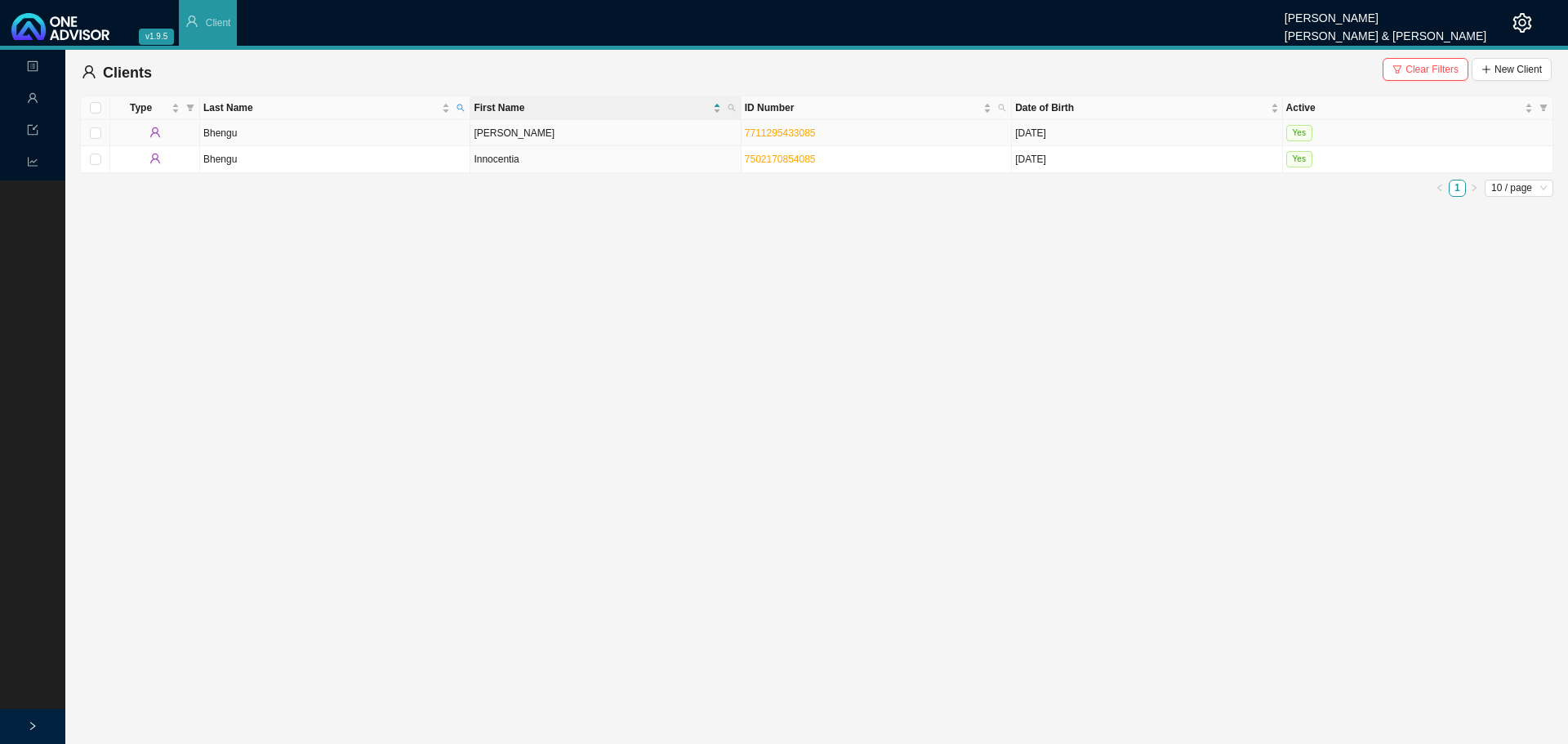
click at [228, 137] on td "Bhengu" at bounding box center [335, 133] width 270 height 26
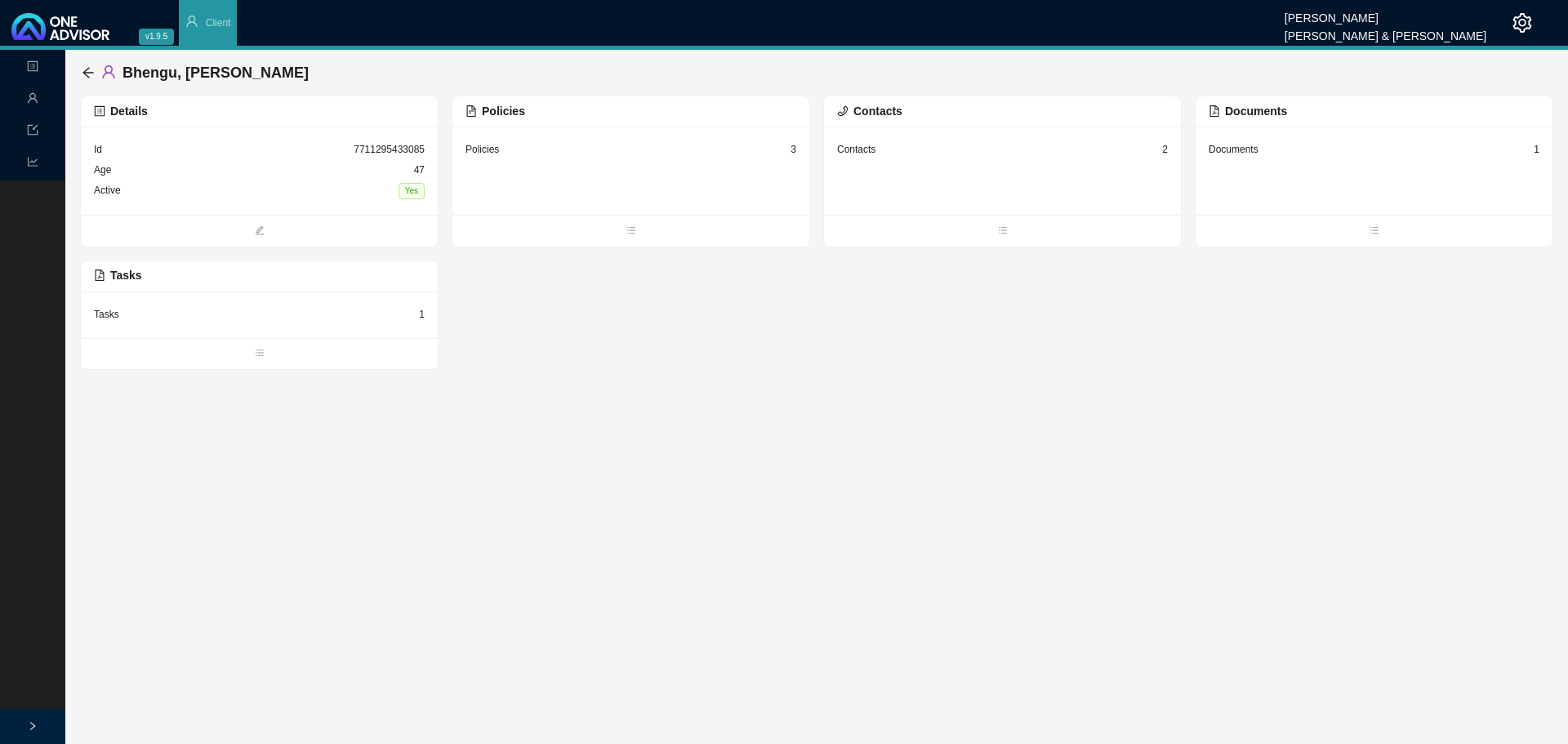
click at [498, 154] on div "Policies 3" at bounding box center [631, 150] width 330 height 21
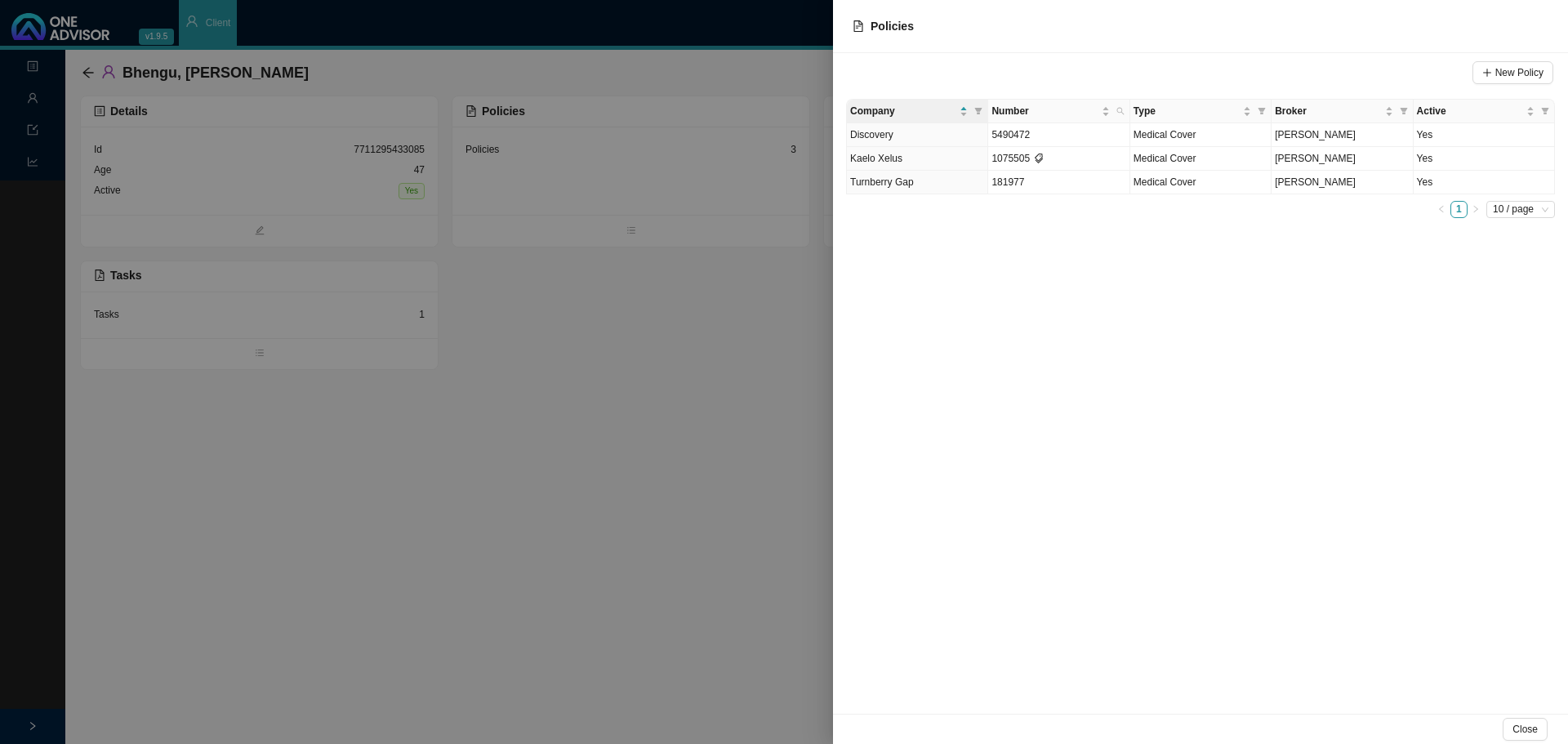
click at [469, 358] on div at bounding box center [784, 372] width 1568 height 744
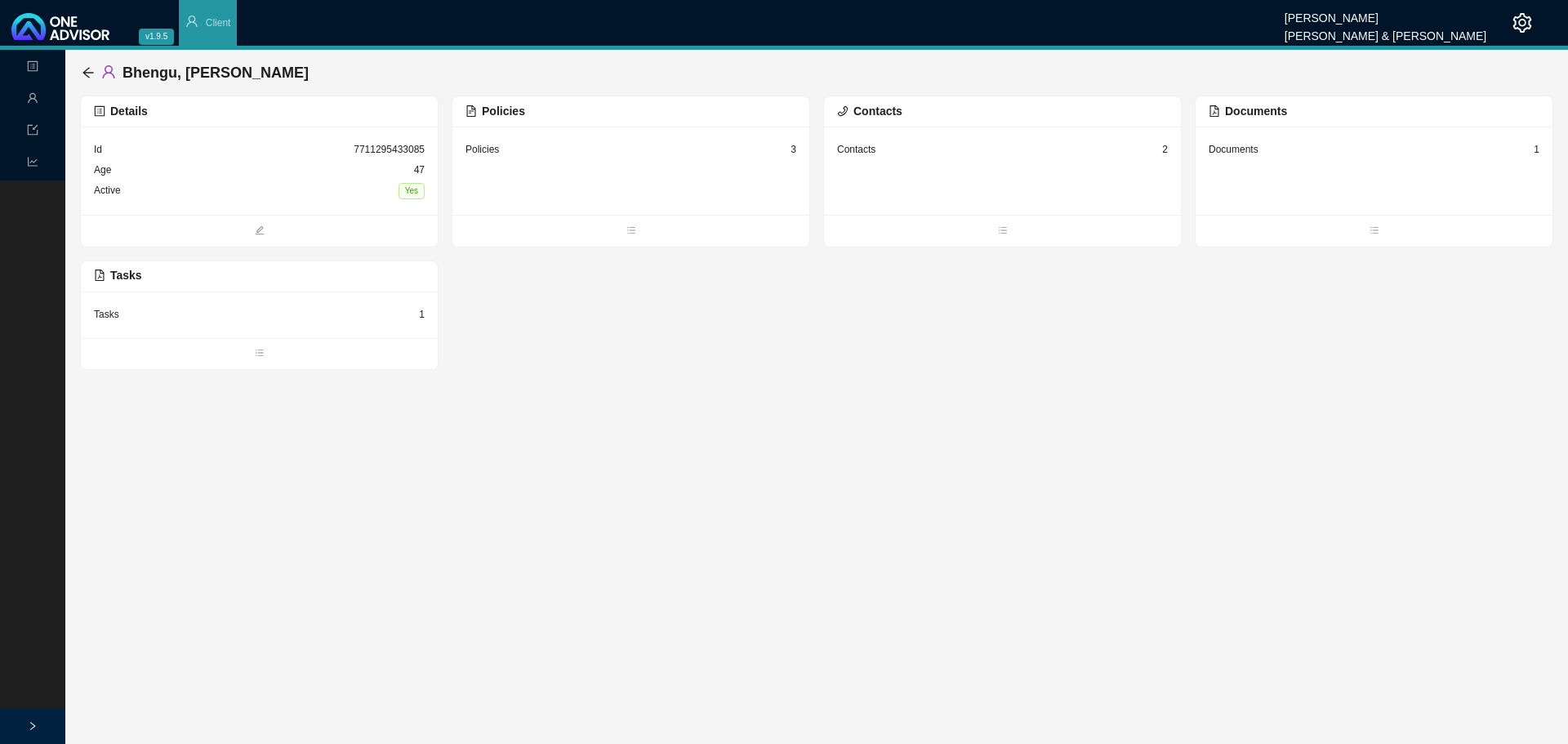
click at [860, 152] on div "Contacts" at bounding box center [856, 149] width 38 height 16
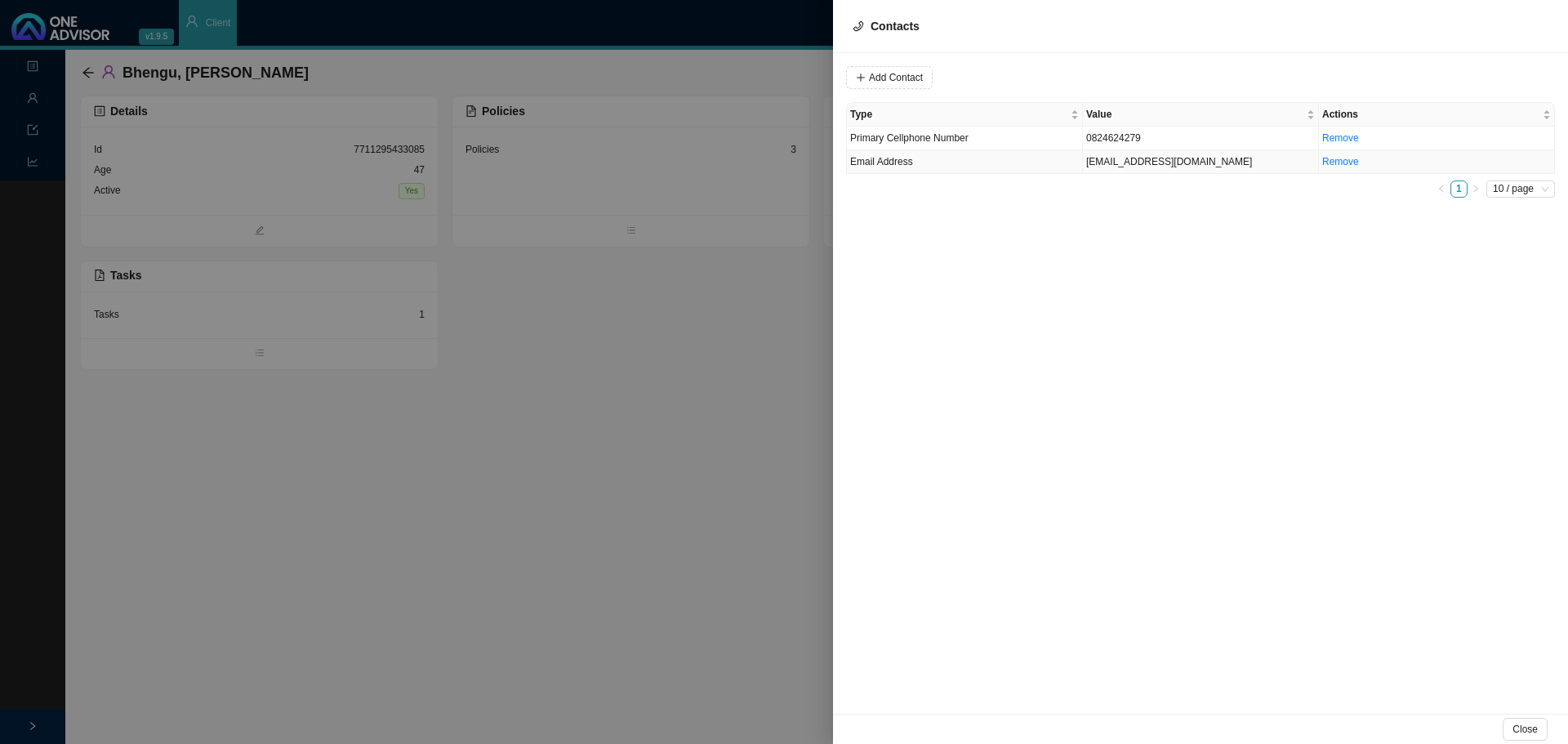
click at [897, 165] on span "Email Address" at bounding box center [881, 161] width 63 height 11
drag, startPoint x: 997, startPoint y: 76, endPoint x: 745, endPoint y: 71, distance: 252.0
click at [745, 71] on div "Contacts Value [EMAIL_ADDRESS][DOMAIN_NAME] Type Email Address Cancel Update Co…" at bounding box center [784, 372] width 1568 height 744
type input "[EMAIL_ADDRESS][DOMAIN_NAME]"
click at [1294, 78] on span "Update Contact" at bounding box center [1275, 77] width 68 height 16
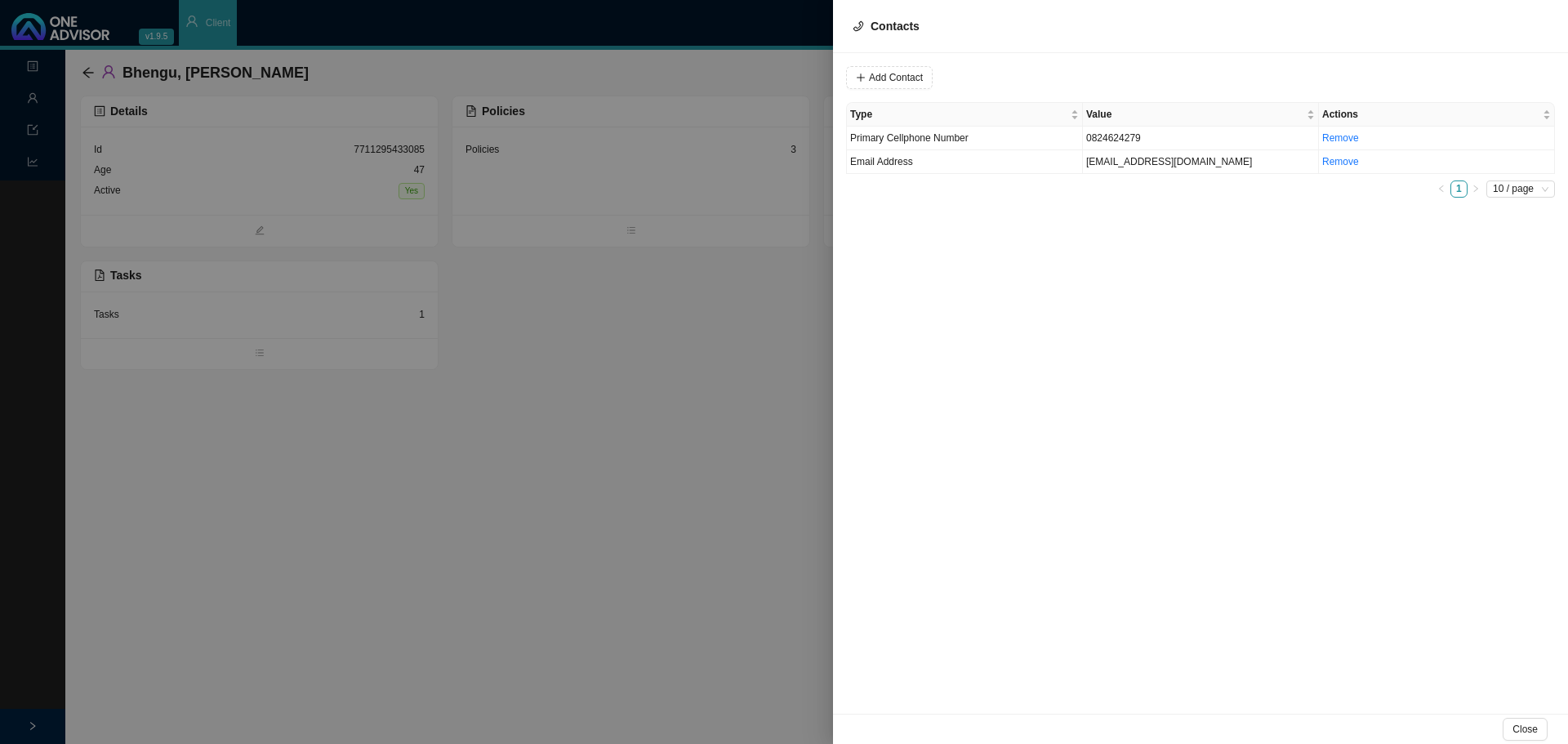
click at [157, 406] on div at bounding box center [784, 372] width 1568 height 744
